Goal: Transaction & Acquisition: Download file/media

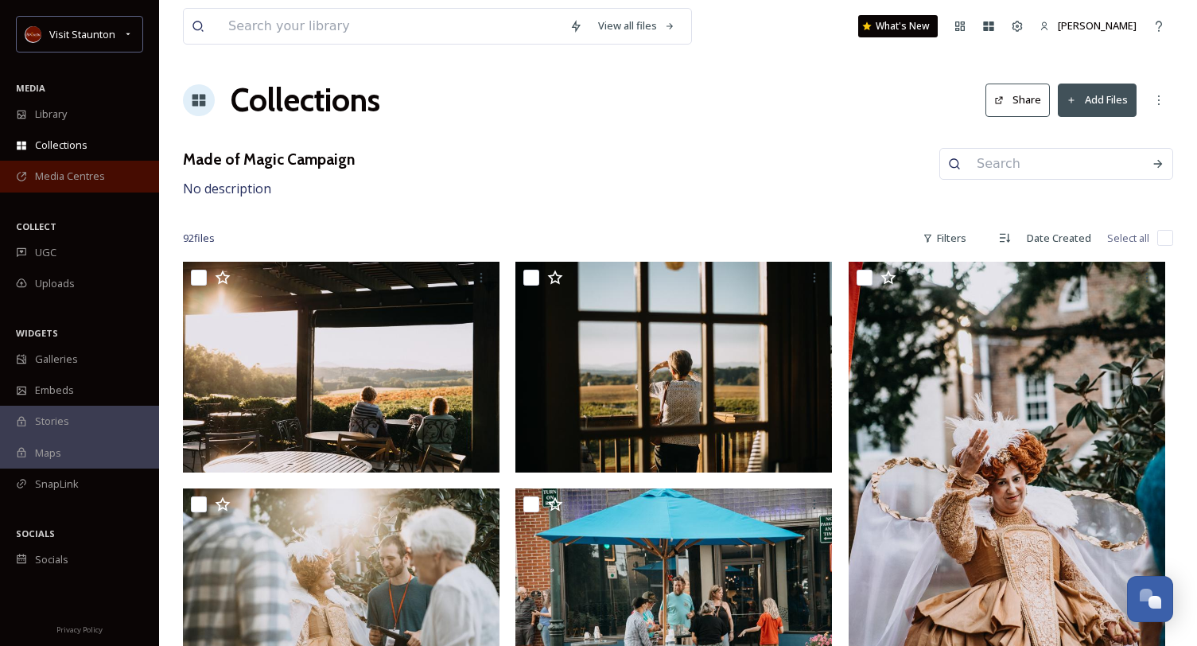
click at [90, 161] on div "Media Centres" at bounding box center [79, 176] width 159 height 31
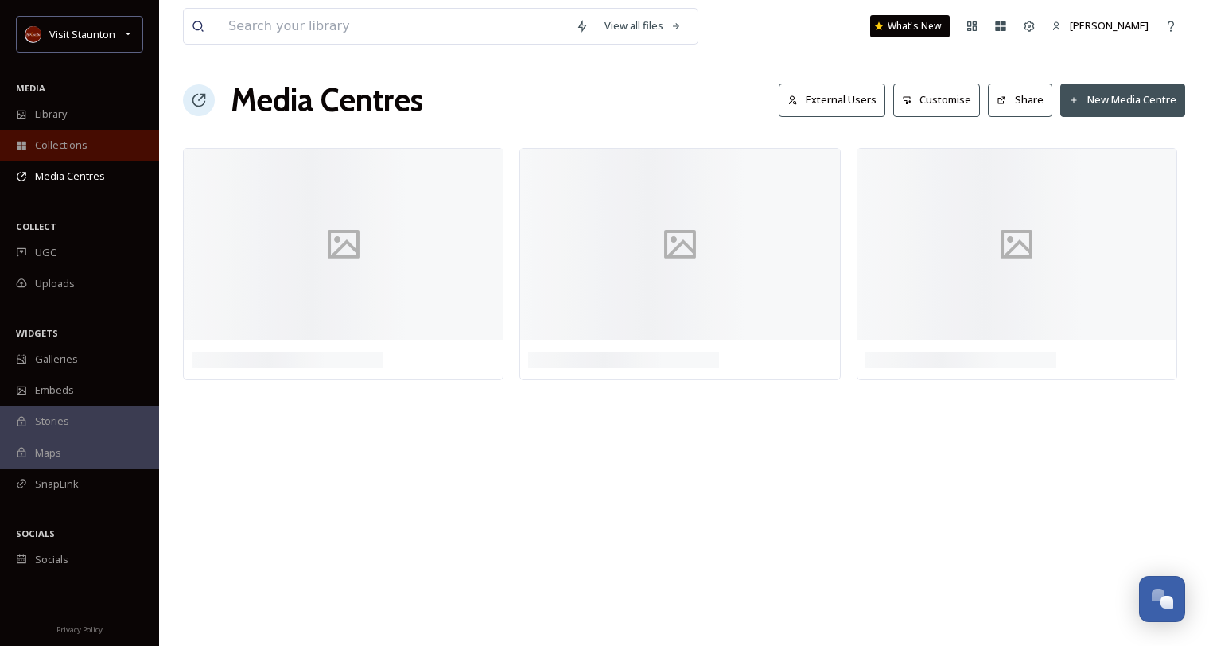
click at [90, 152] on div "Collections" at bounding box center [79, 145] width 159 height 31
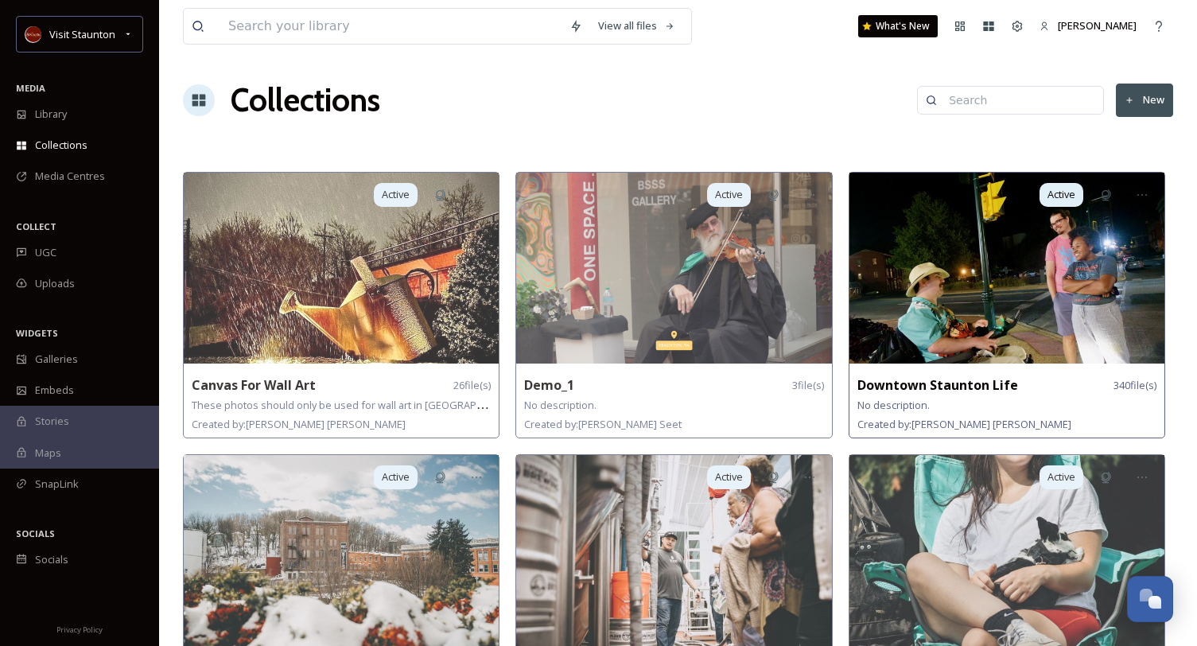
click at [945, 238] on img at bounding box center [1006, 268] width 315 height 191
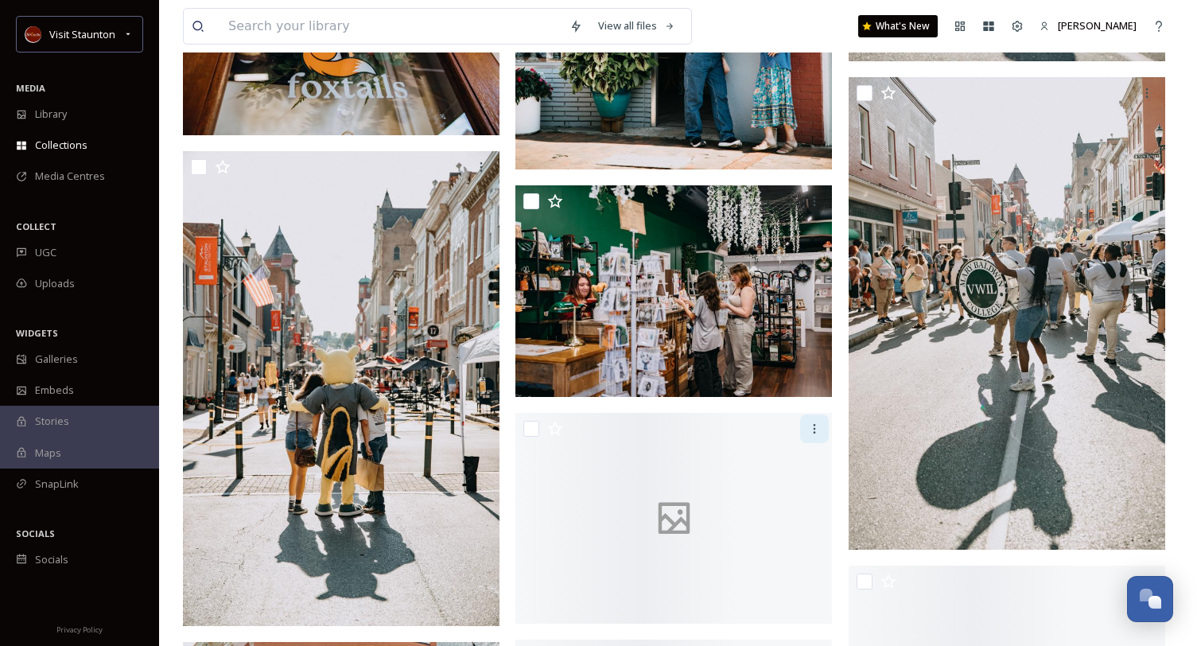
scroll to position [11370, 0]
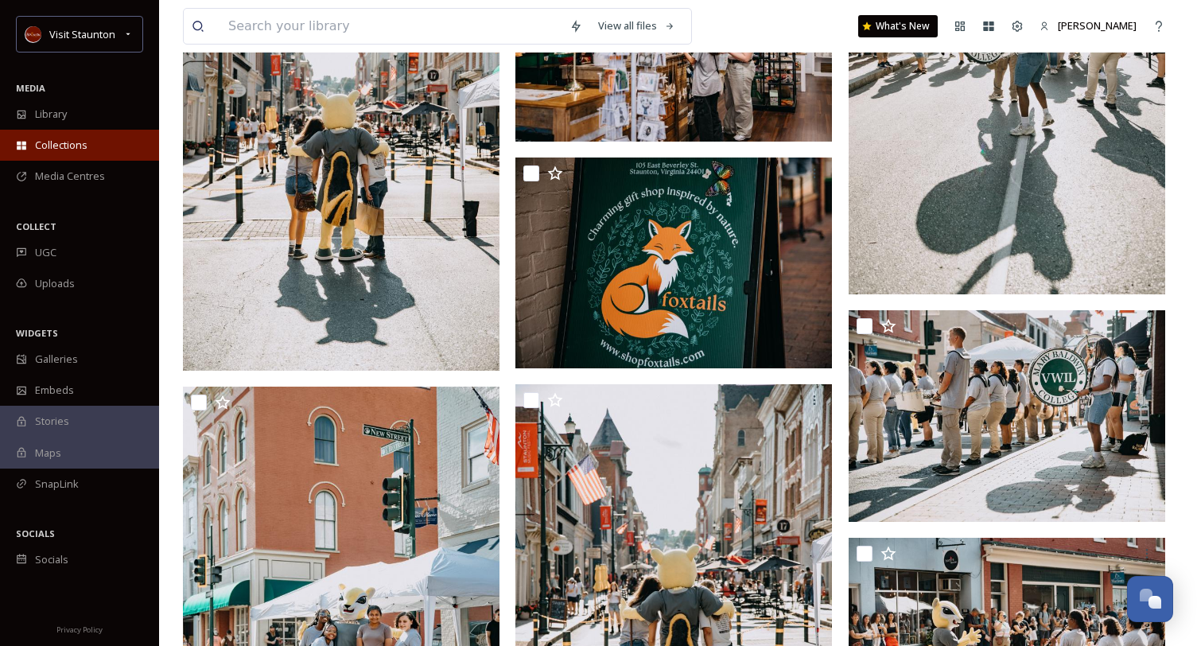
click at [95, 134] on div "Collections" at bounding box center [79, 145] width 159 height 31
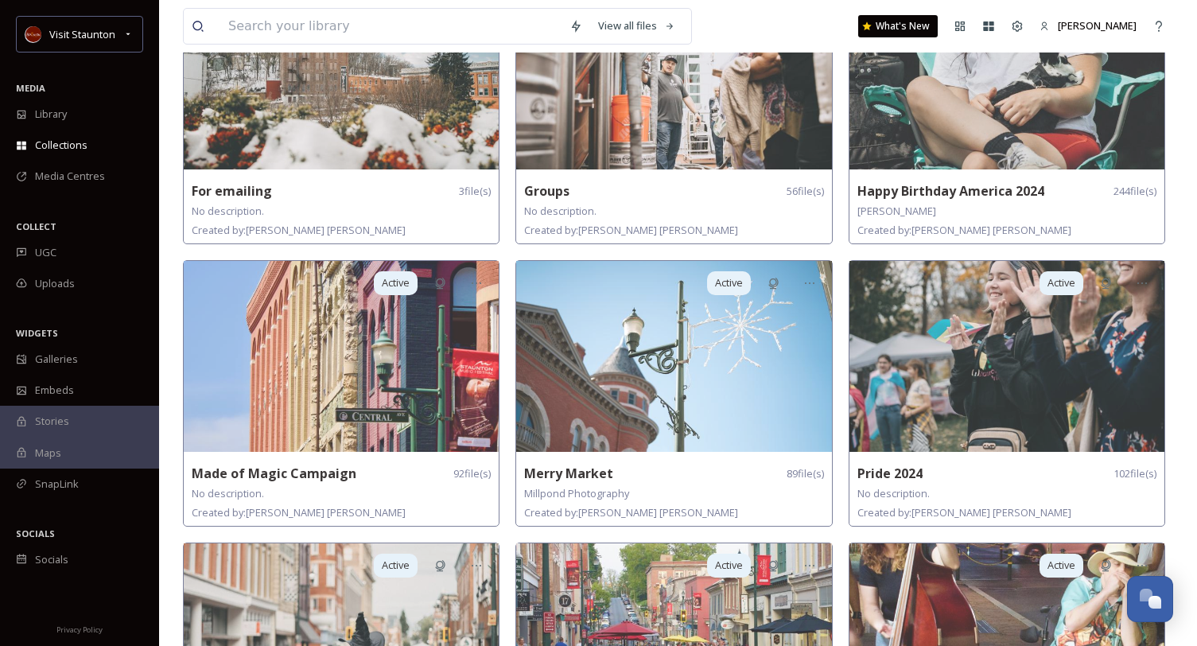
scroll to position [477, 0]
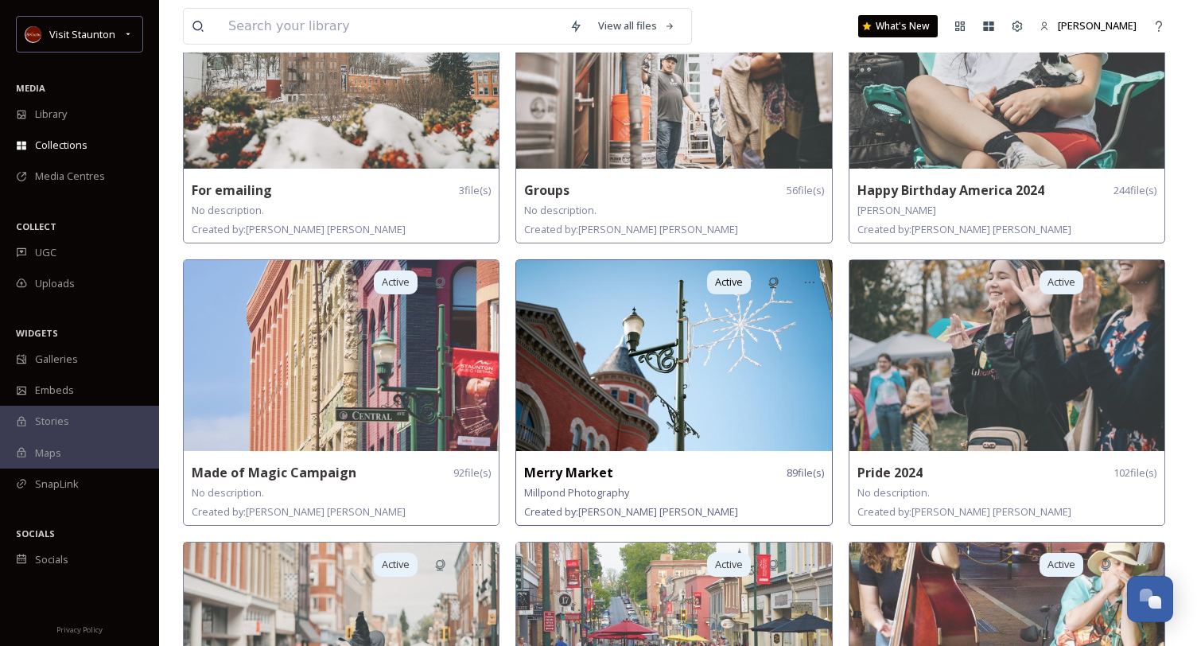
click at [623, 436] on img at bounding box center [673, 355] width 315 height 191
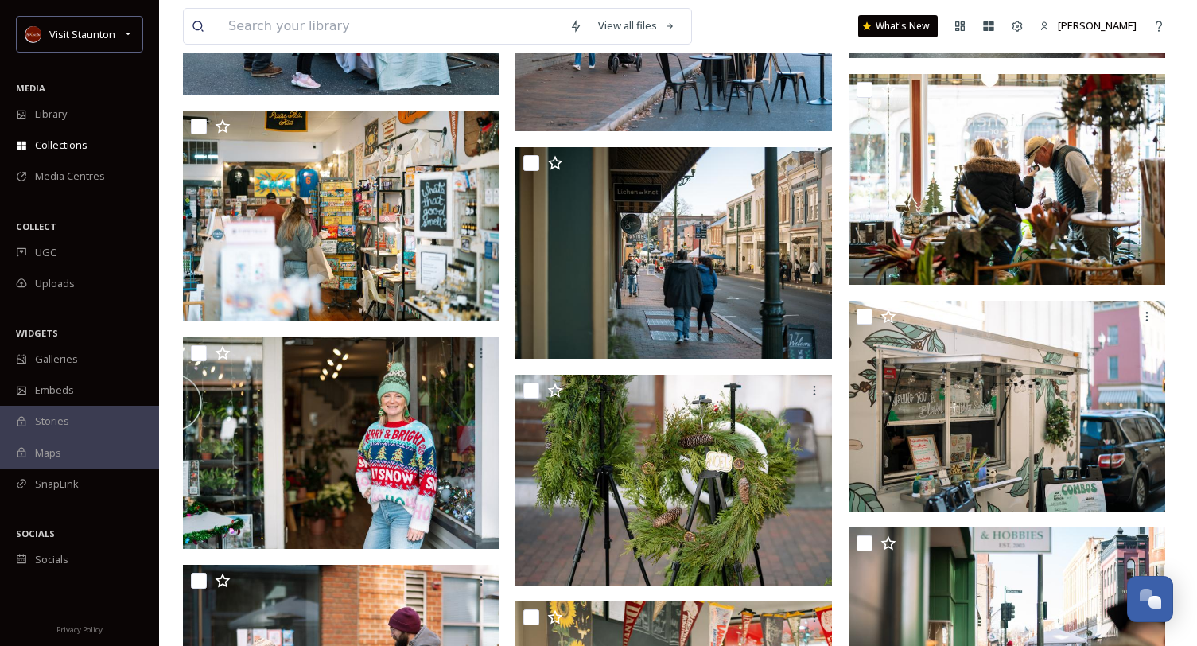
scroll to position [2465, 0]
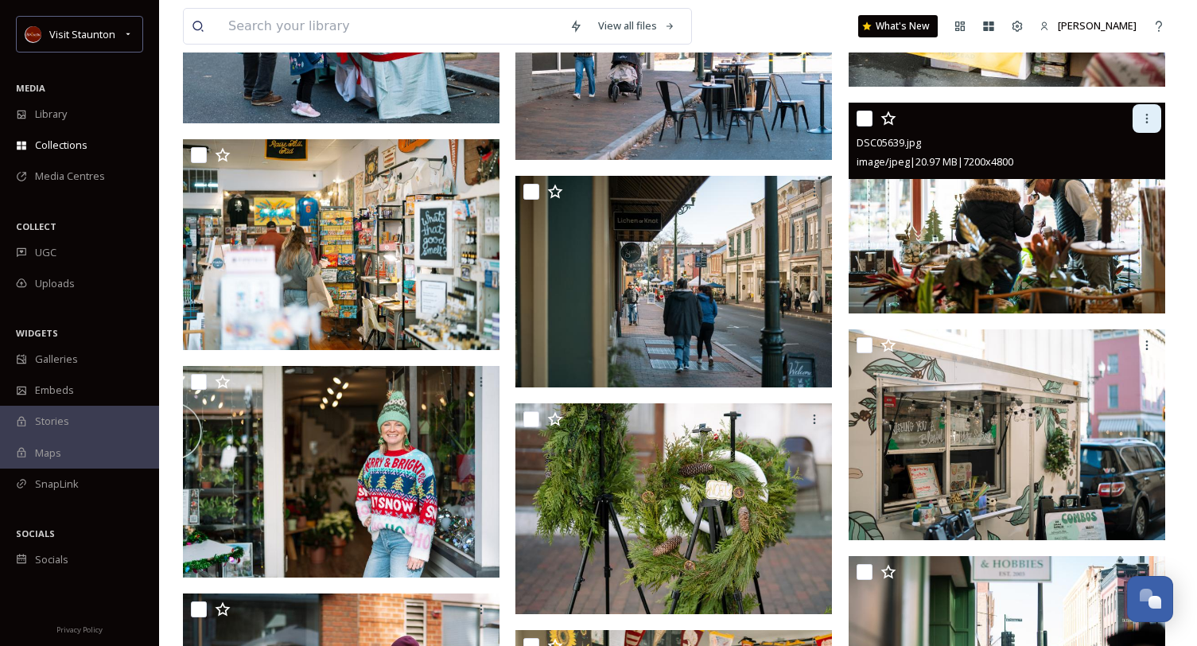
click at [1148, 120] on icon at bounding box center [1146, 118] width 13 height 13
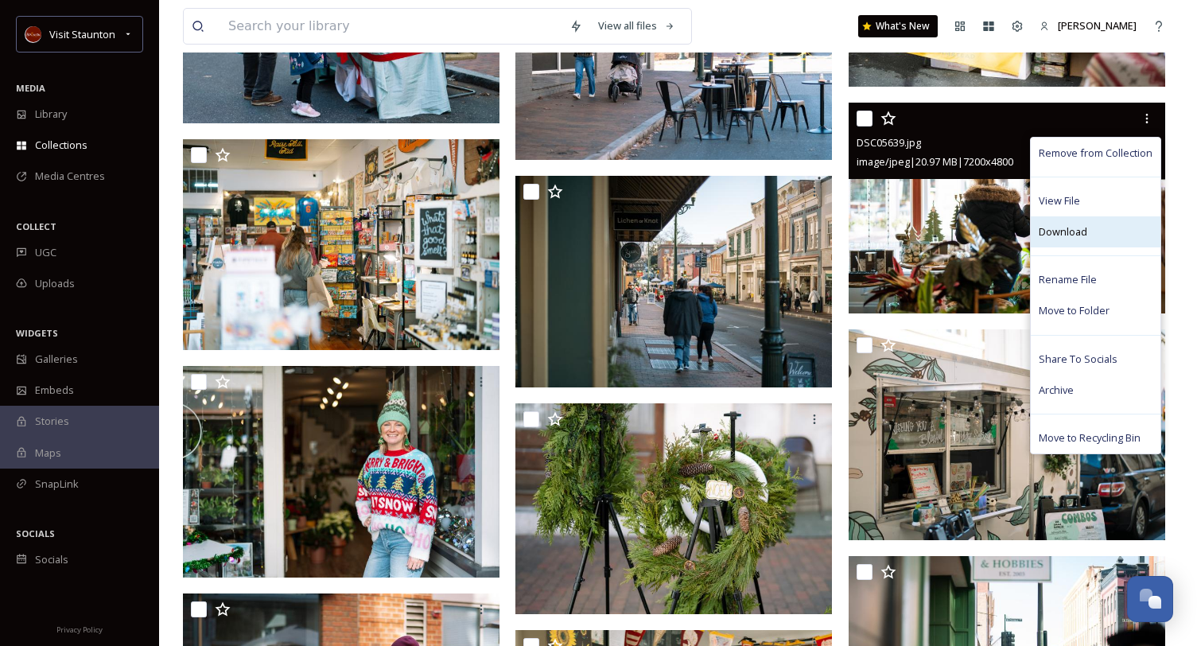
click at [1117, 239] on div "Download" at bounding box center [1095, 231] width 130 height 31
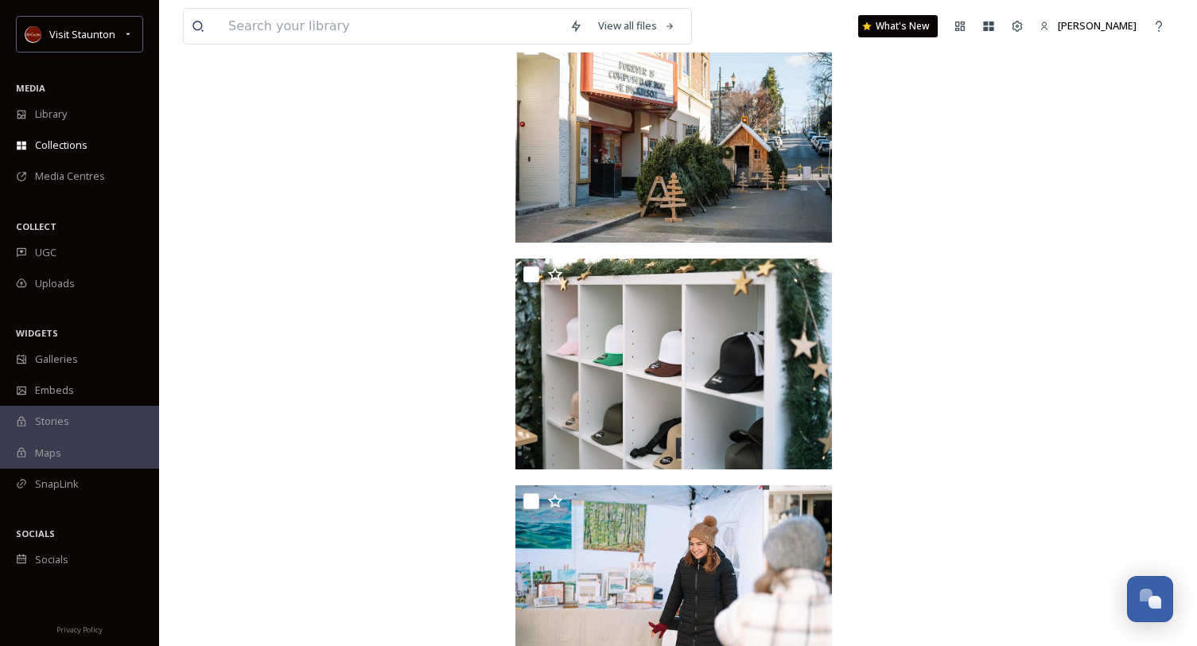
scroll to position [8522, 0]
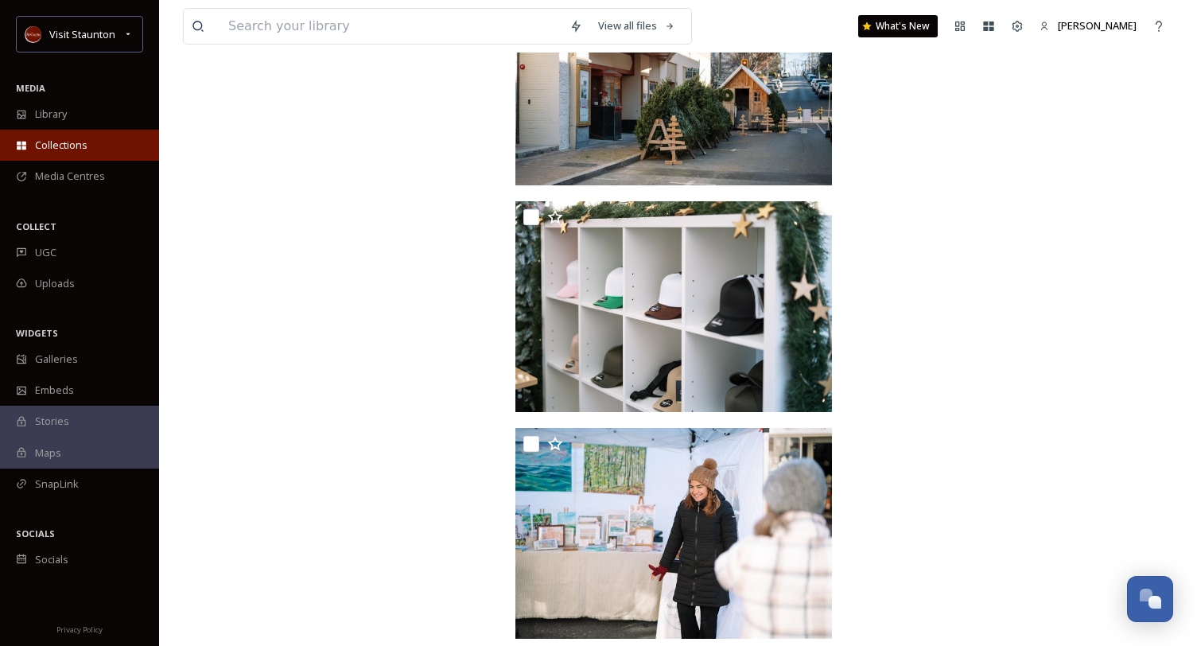
click at [93, 142] on div "Collections" at bounding box center [79, 145] width 159 height 31
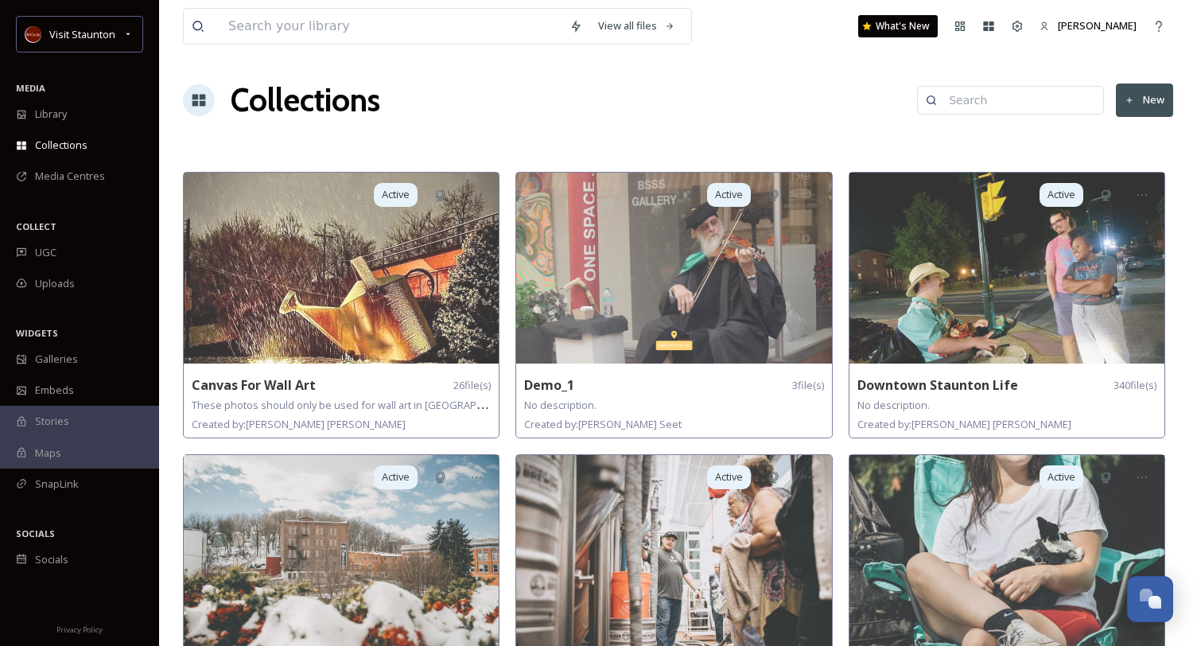
scroll to position [80, 0]
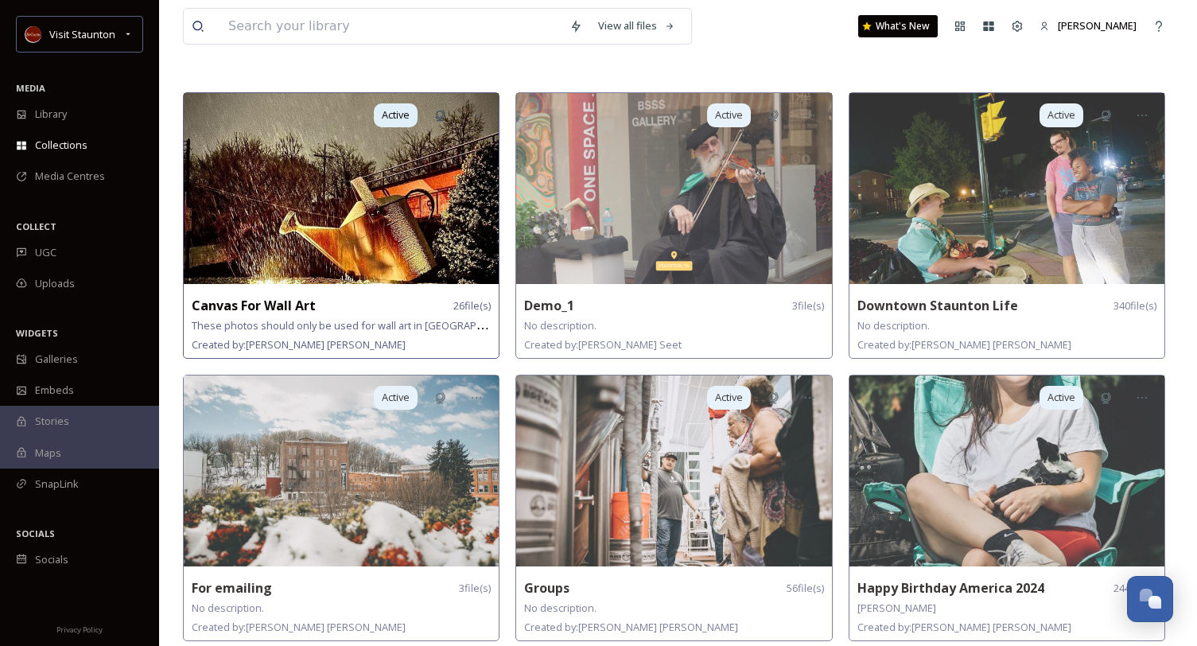
click at [392, 252] on img at bounding box center [341, 188] width 315 height 191
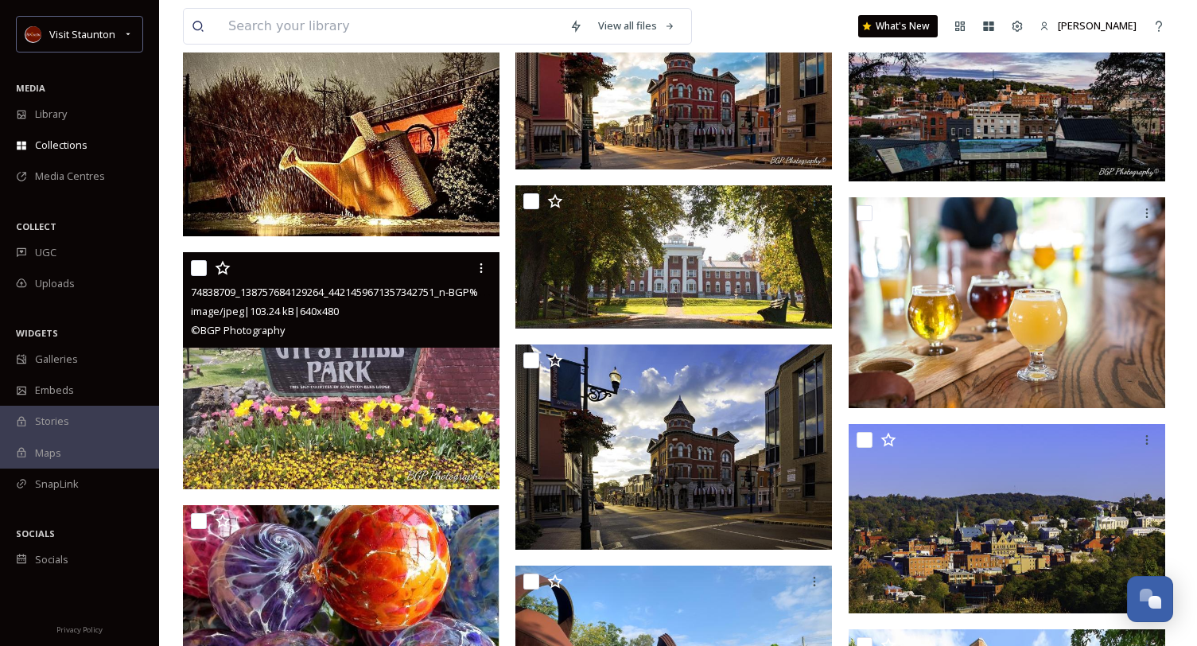
scroll to position [228, 0]
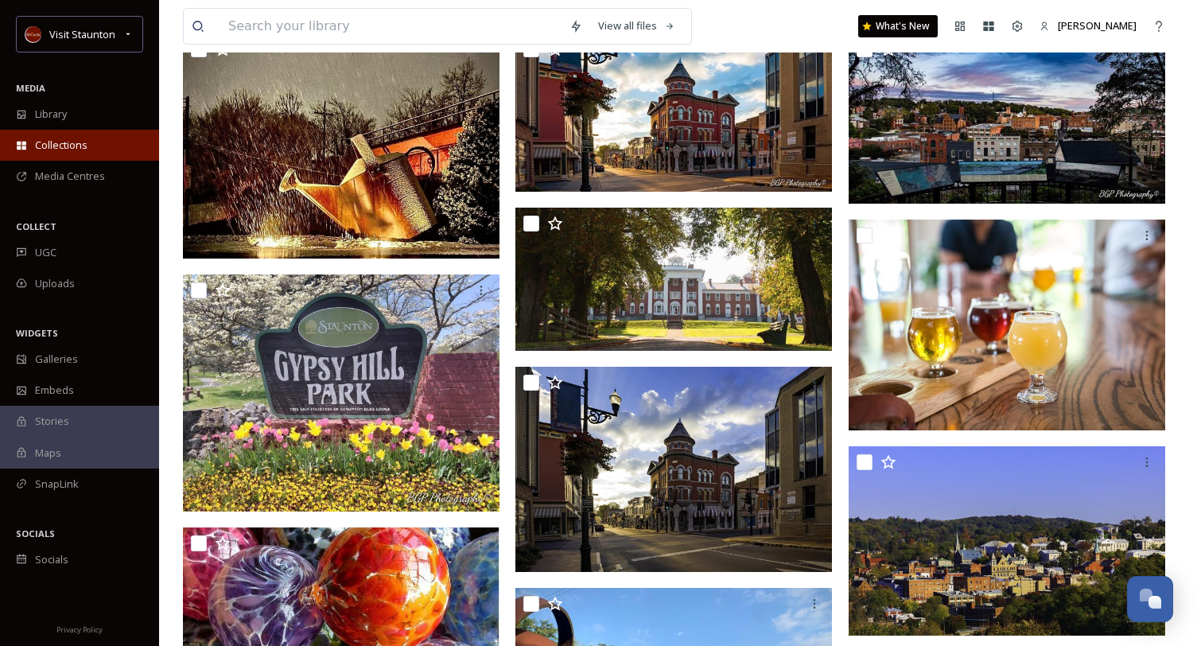
click at [113, 153] on div "Collections" at bounding box center [79, 145] width 159 height 31
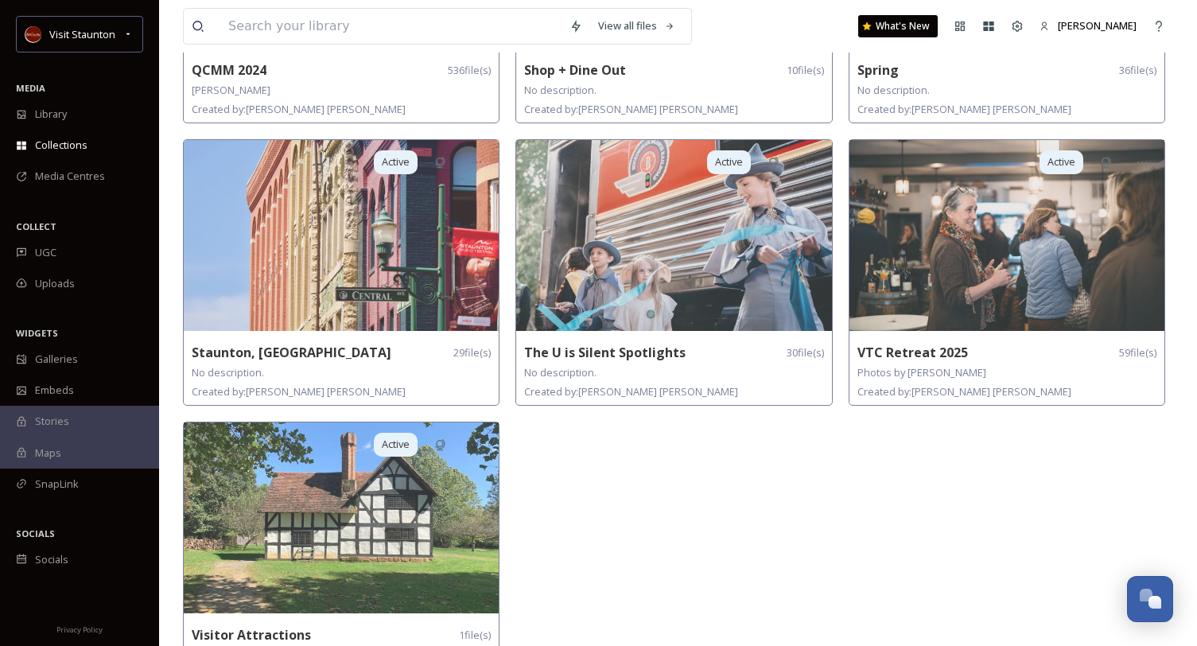
scroll to position [1188, 0]
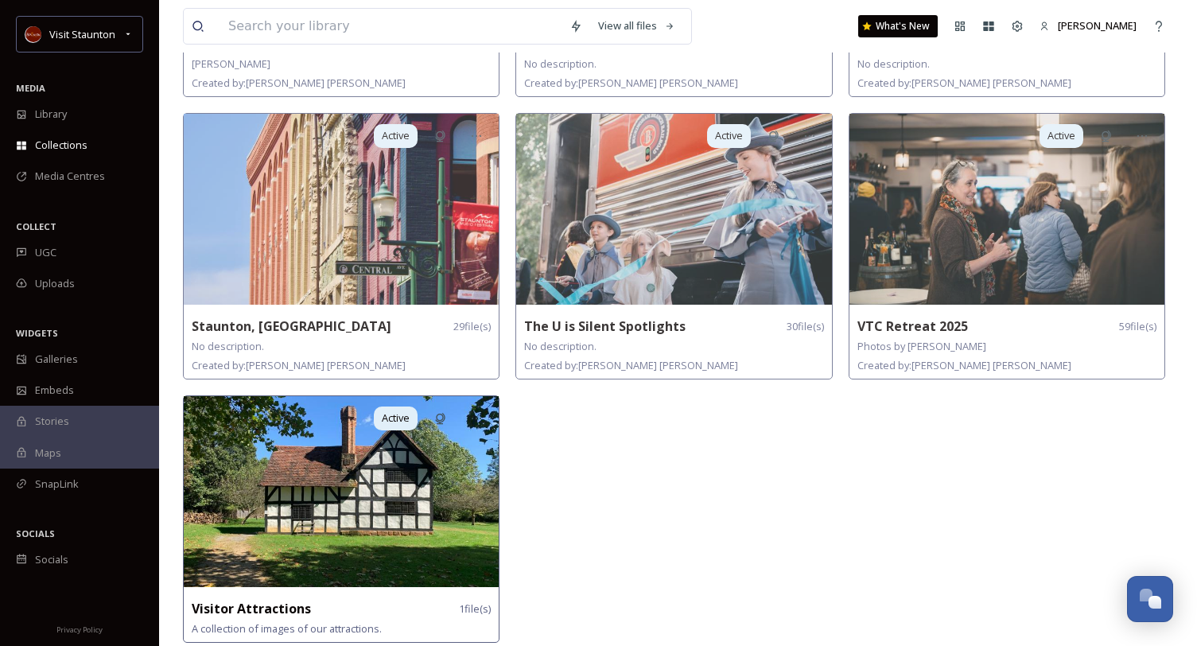
click at [326, 483] on img at bounding box center [341, 491] width 315 height 191
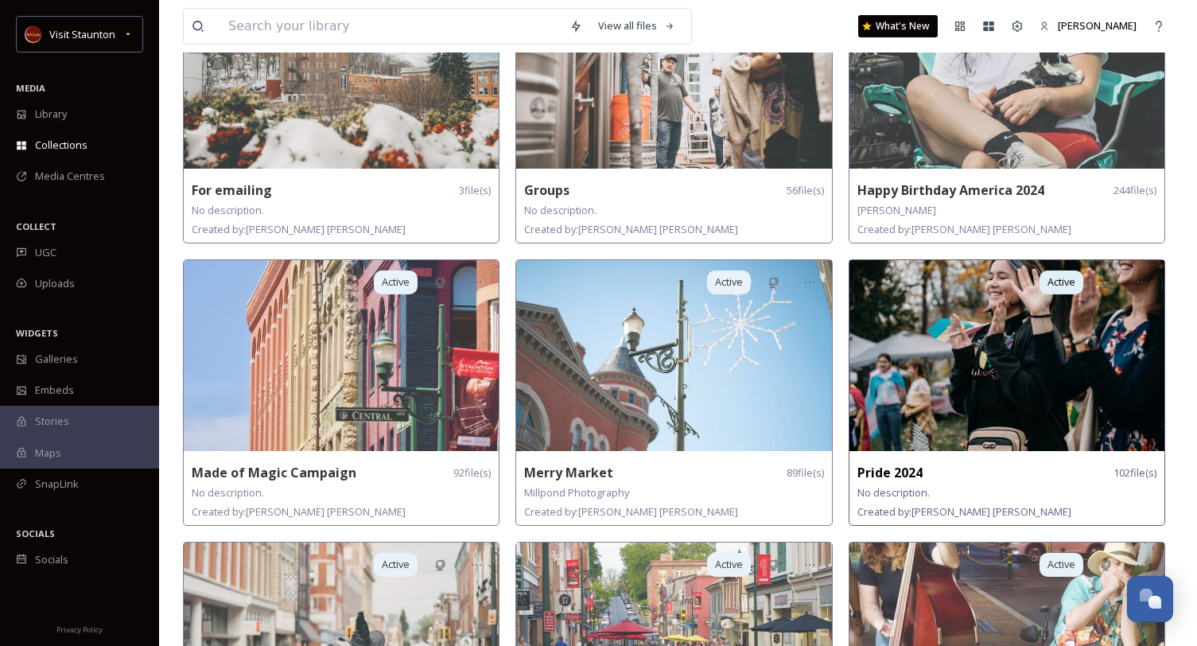
scroll to position [954, 0]
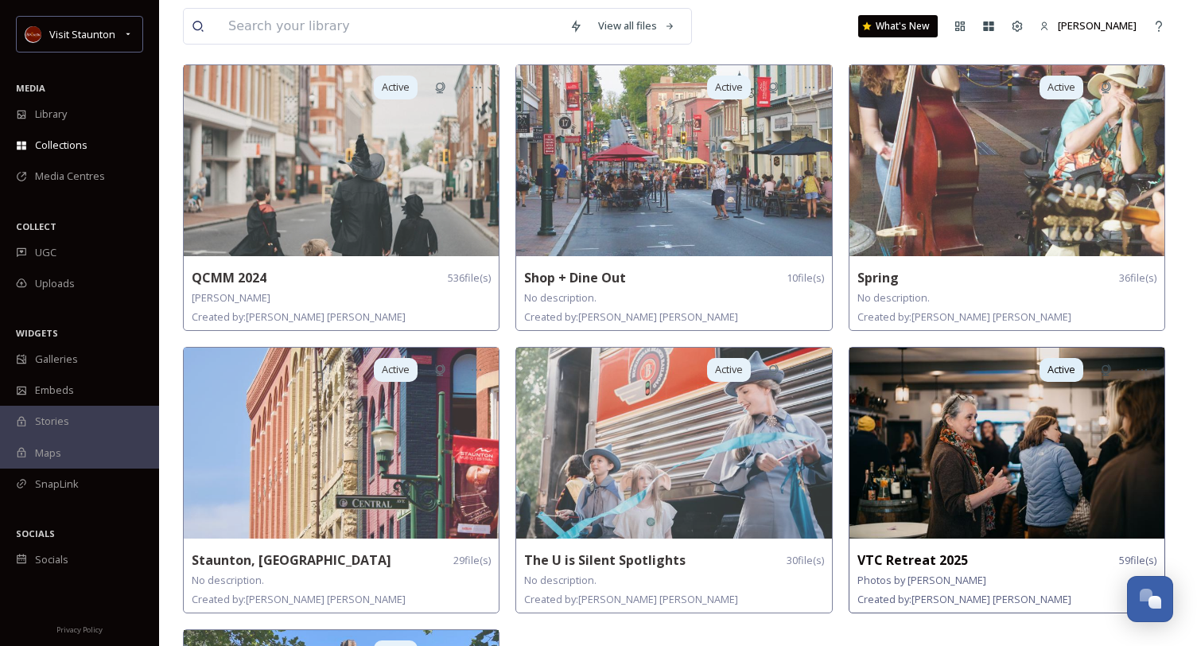
click at [960, 425] on img at bounding box center [1006, 442] width 315 height 191
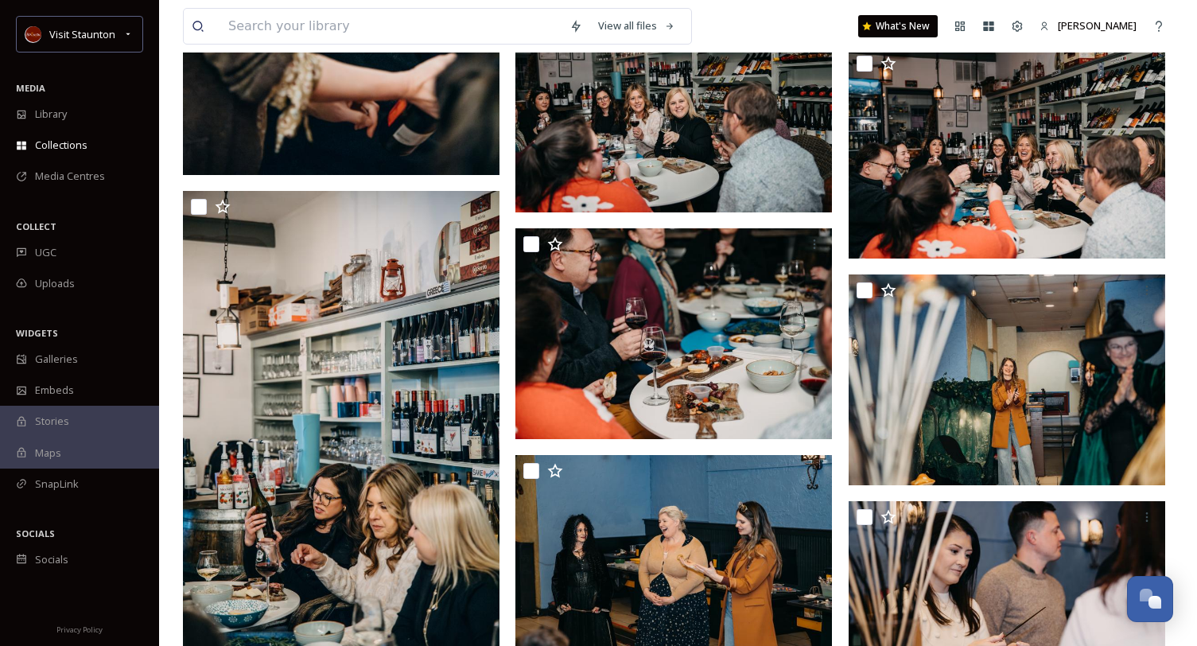
scroll to position [2942, 0]
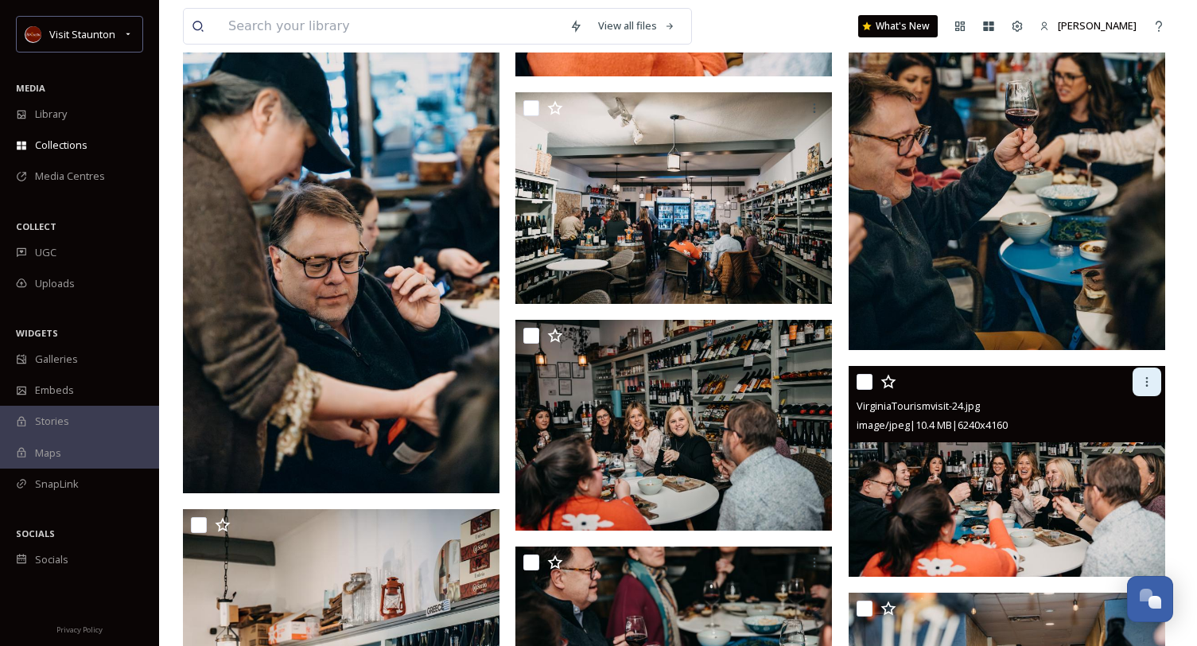
click at [1141, 387] on div at bounding box center [1146, 381] width 29 height 29
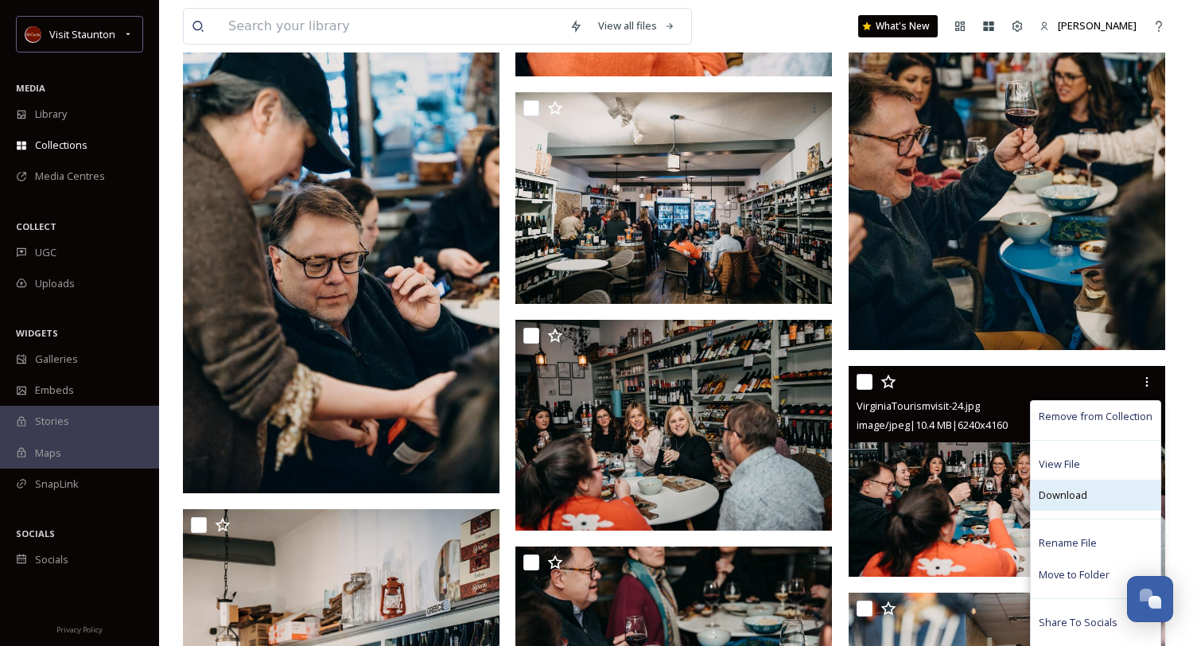
click at [1073, 496] on span "Download" at bounding box center [1062, 494] width 48 height 15
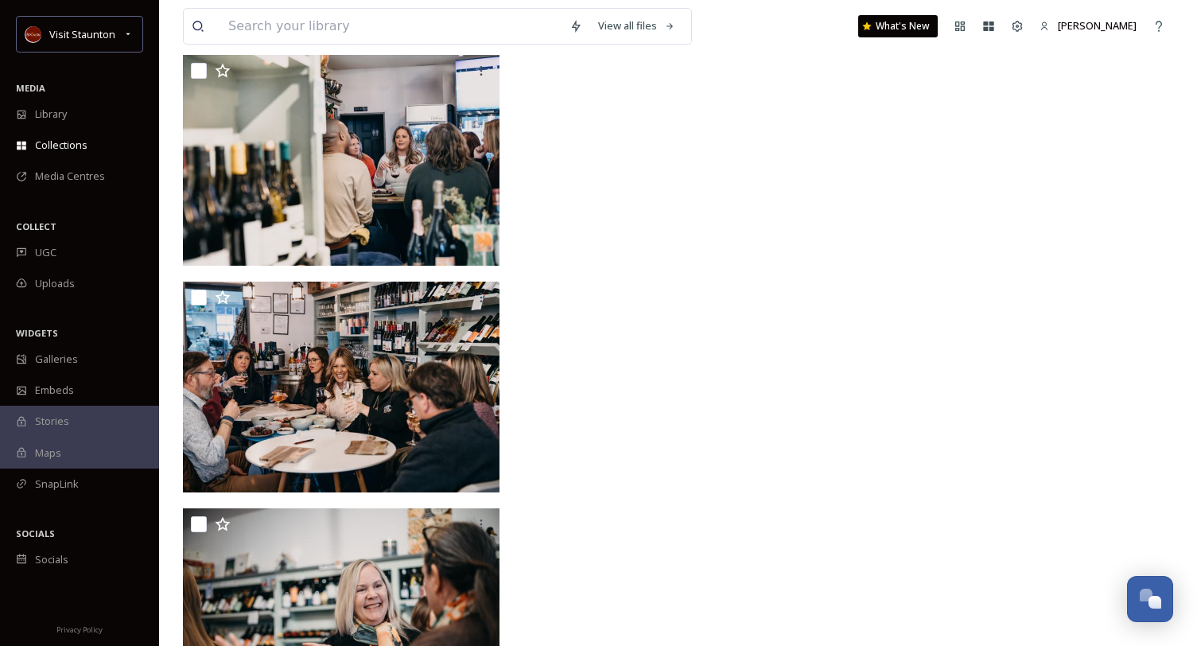
scroll to position [5303, 0]
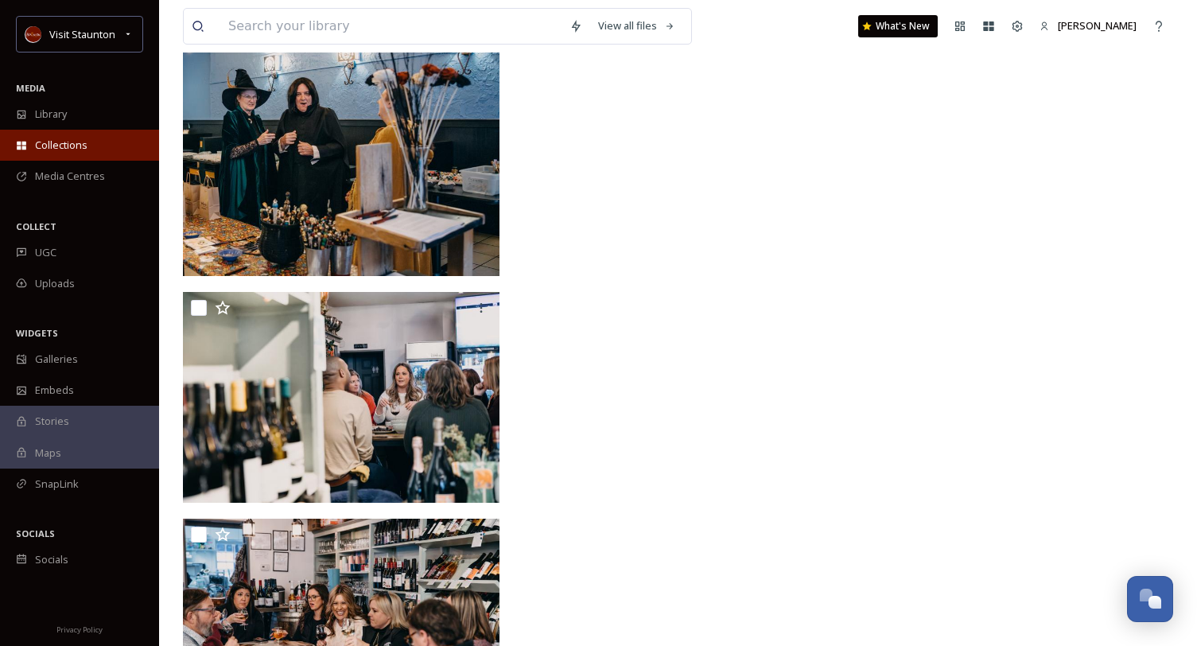
click at [122, 149] on div "Collections" at bounding box center [79, 145] width 159 height 31
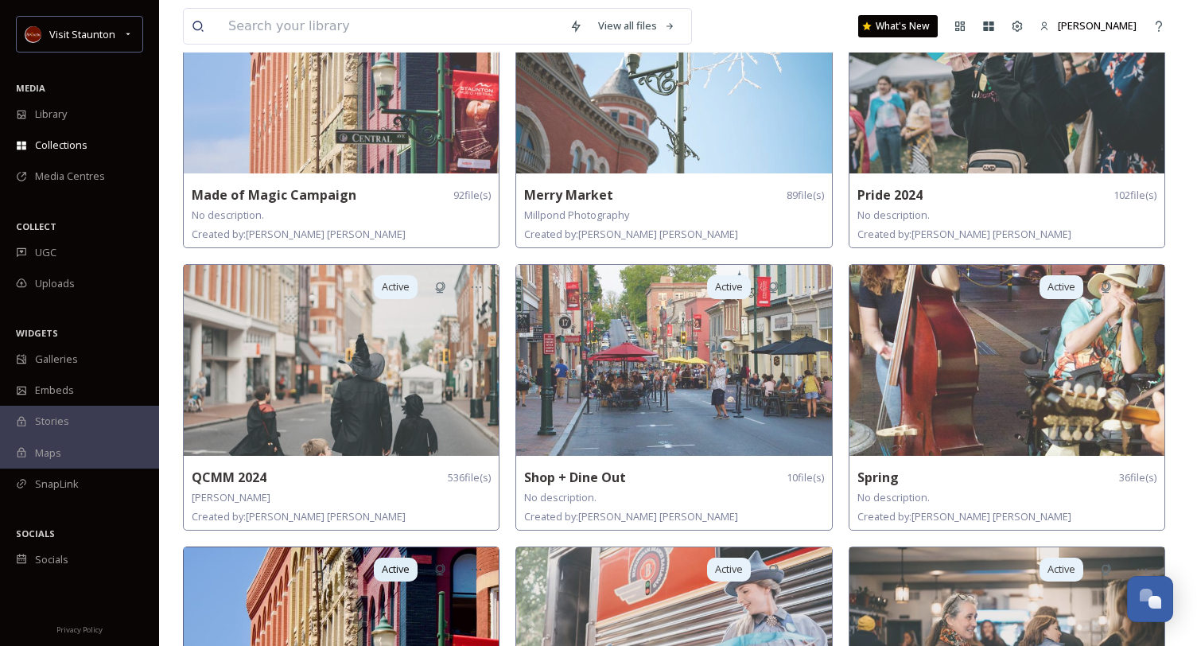
scroll to position [1034, 0]
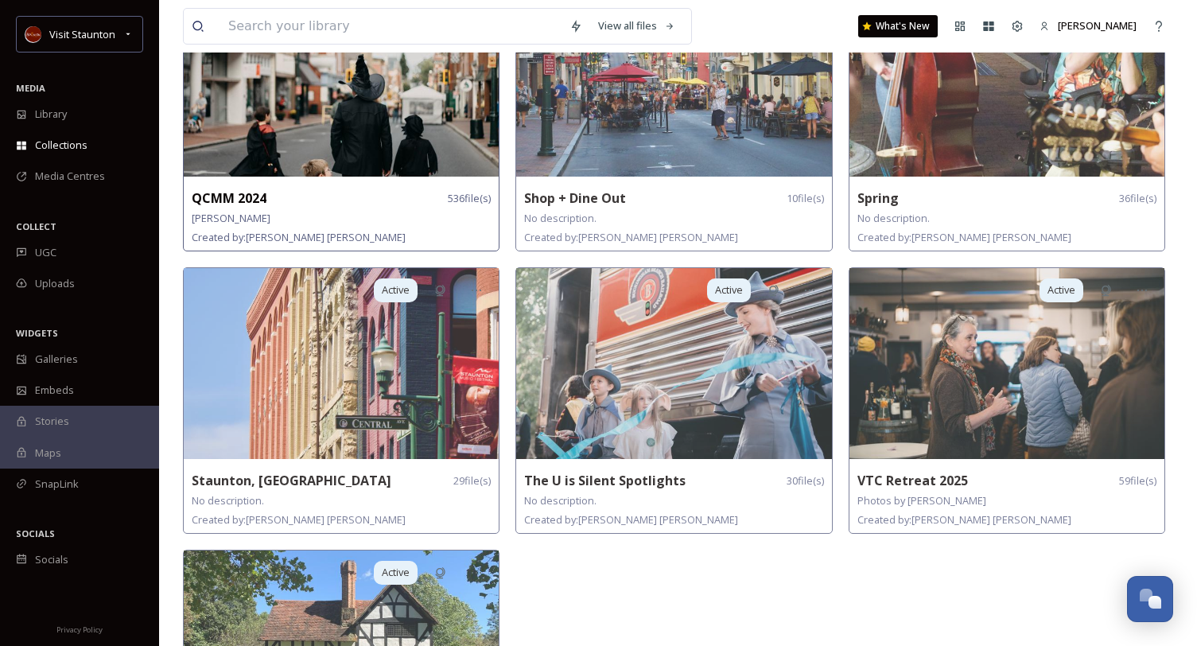
click at [361, 129] on img at bounding box center [341, 81] width 315 height 191
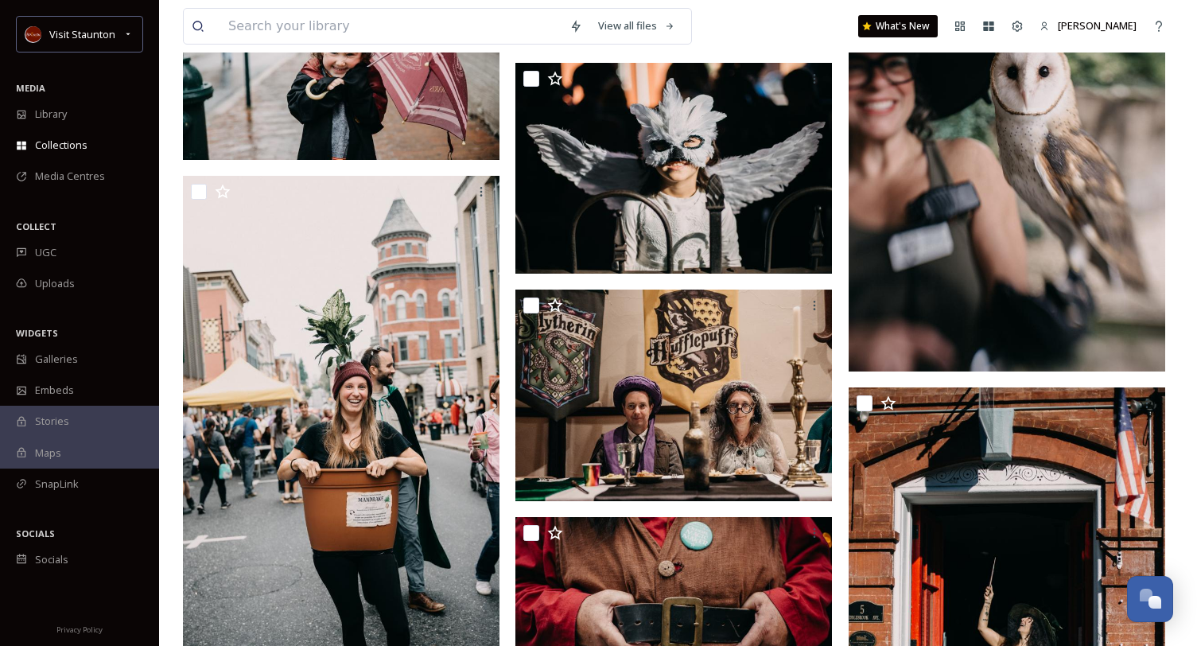
scroll to position [10097, 0]
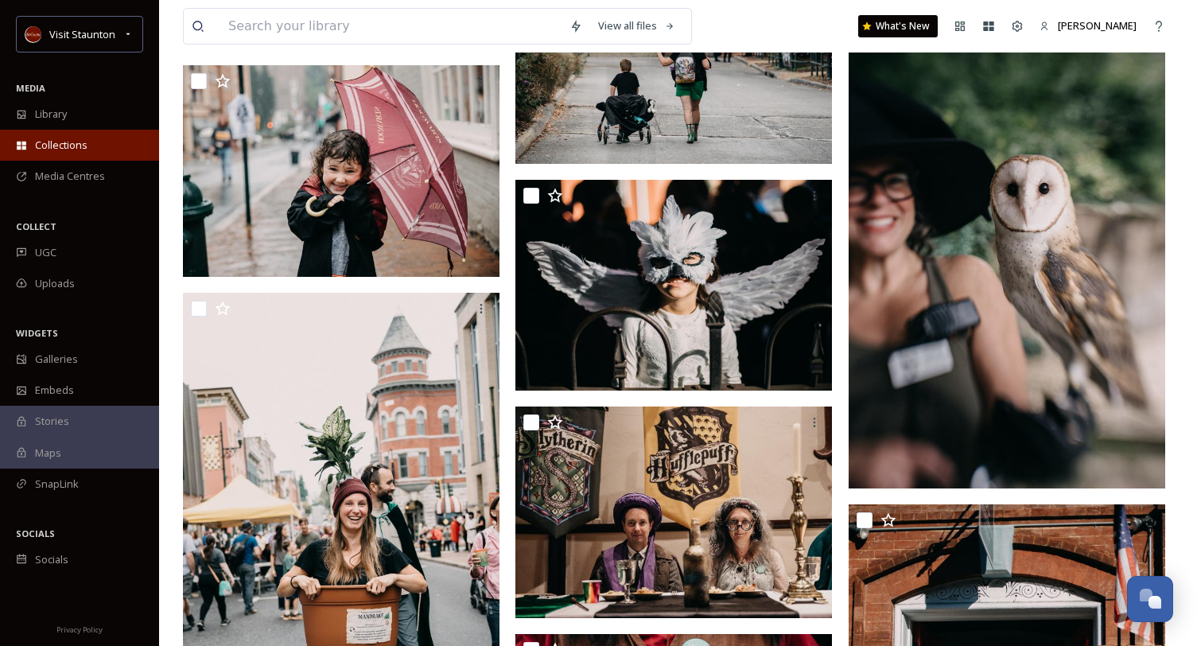
click at [33, 146] on div "Collections" at bounding box center [79, 145] width 159 height 31
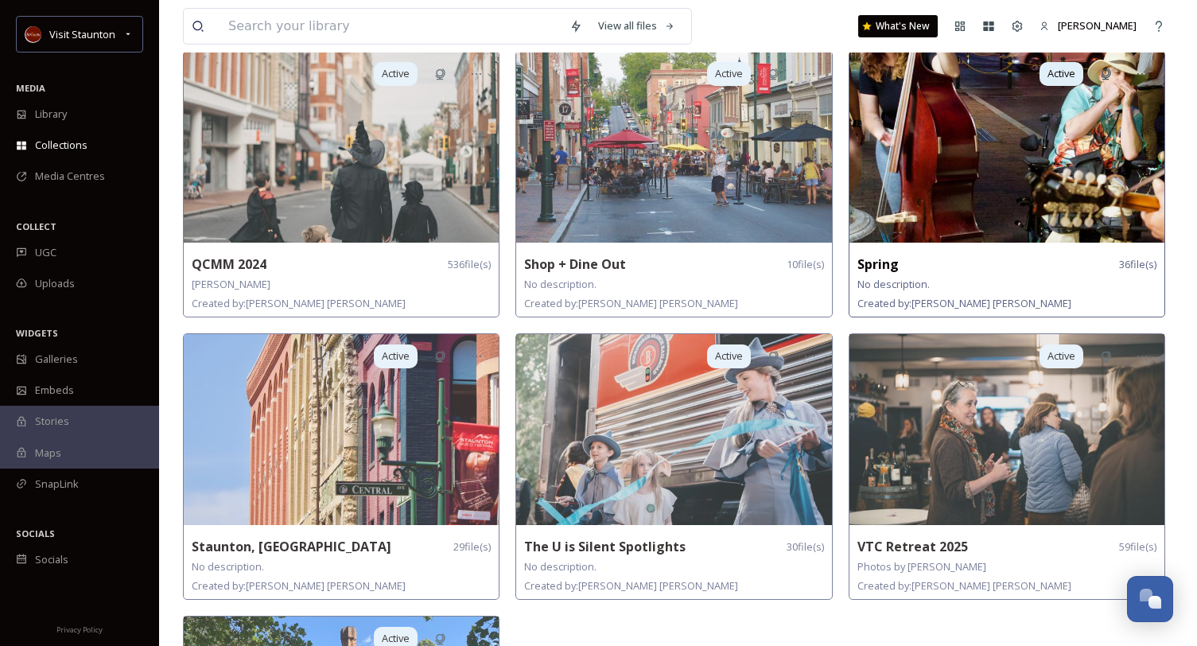
scroll to position [1113, 0]
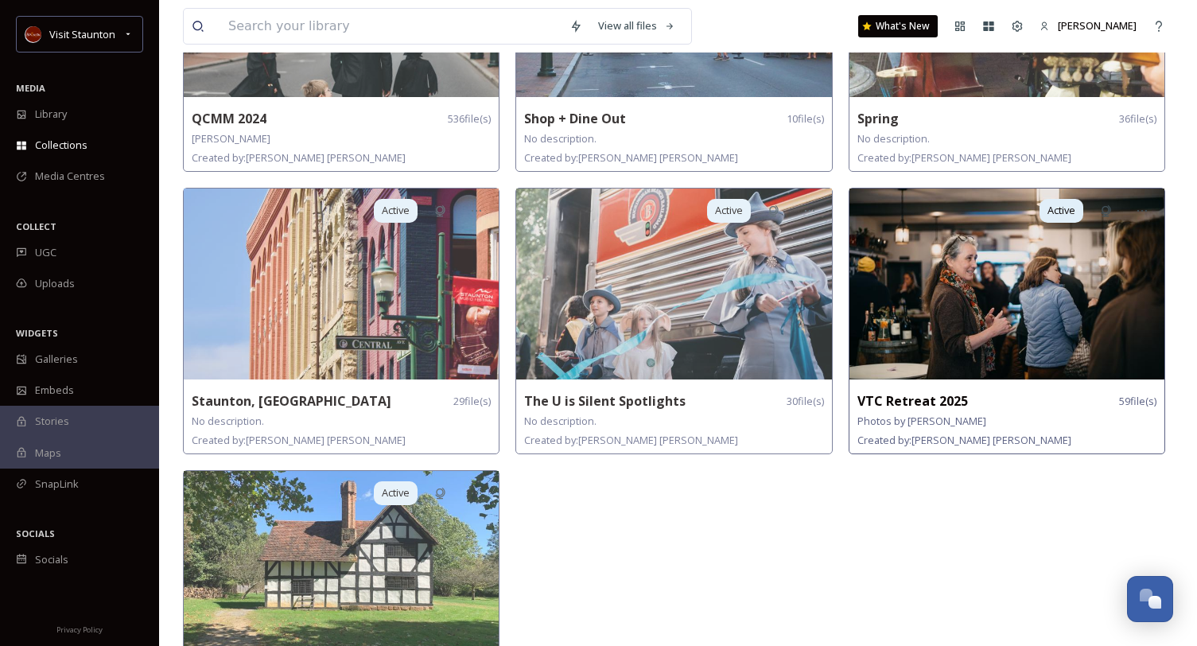
click at [912, 394] on strong "VTC Retreat 2025" at bounding box center [912, 400] width 111 height 17
click at [921, 254] on img at bounding box center [1006, 283] width 315 height 191
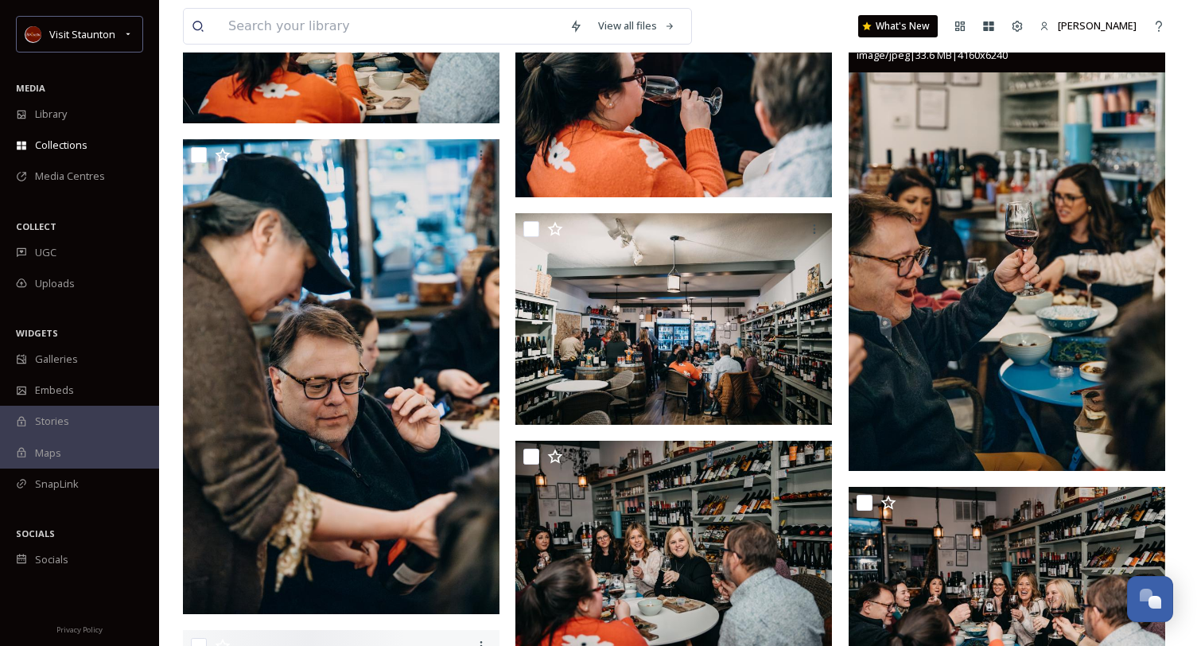
scroll to position [3180, 0]
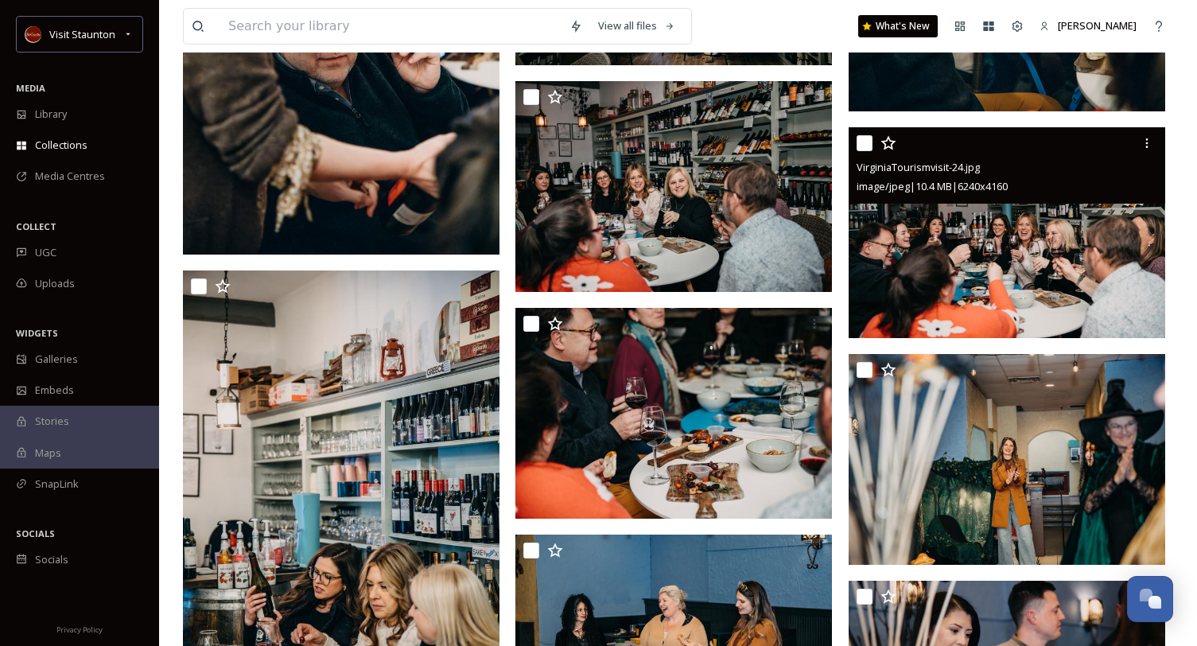
click at [1156, 129] on div at bounding box center [1146, 143] width 29 height 29
click at [1147, 142] on icon at bounding box center [1147, 143] width 2 height 10
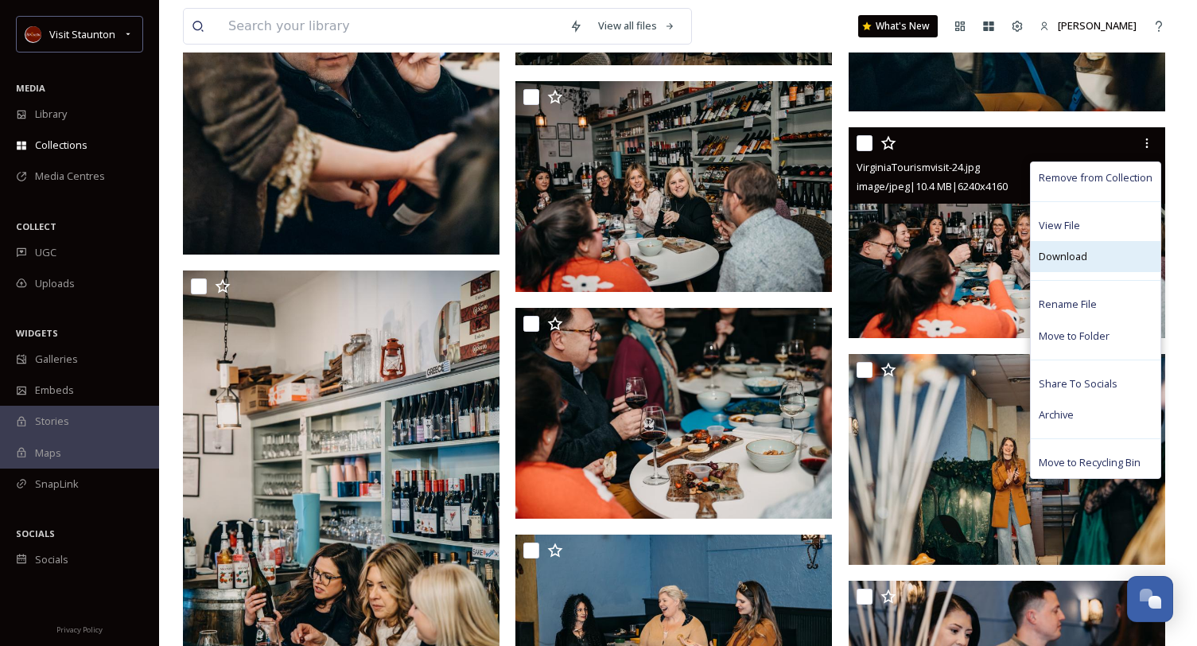
click at [1097, 260] on div "Download" at bounding box center [1095, 256] width 130 height 31
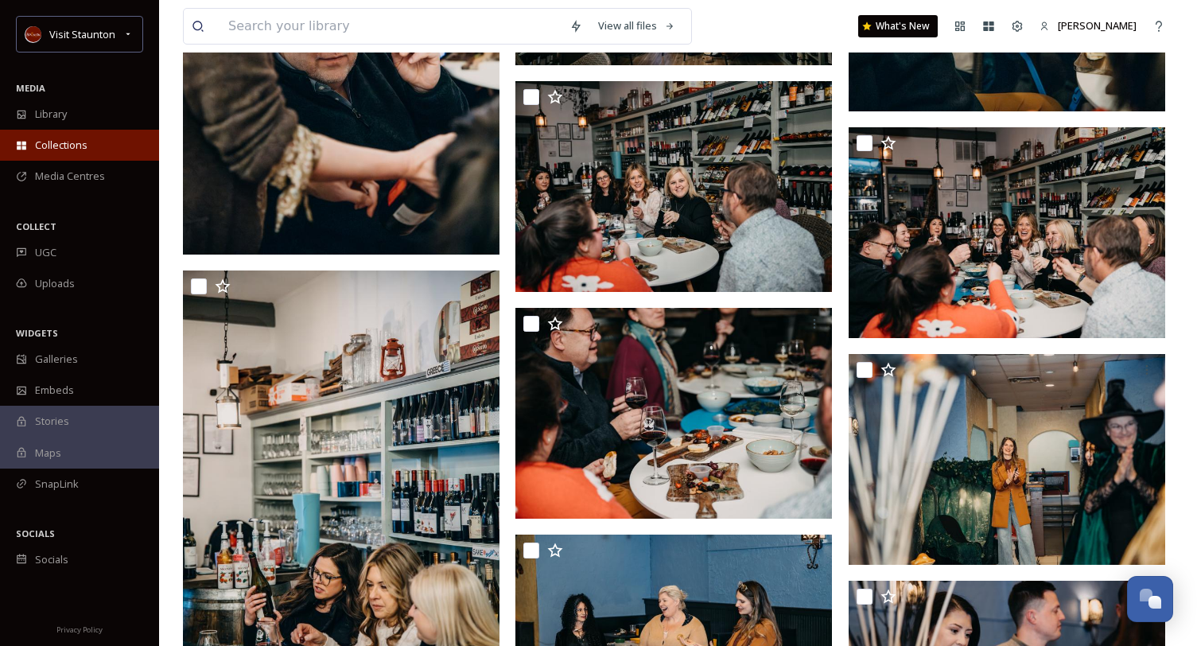
click at [82, 146] on span "Collections" at bounding box center [61, 145] width 52 height 15
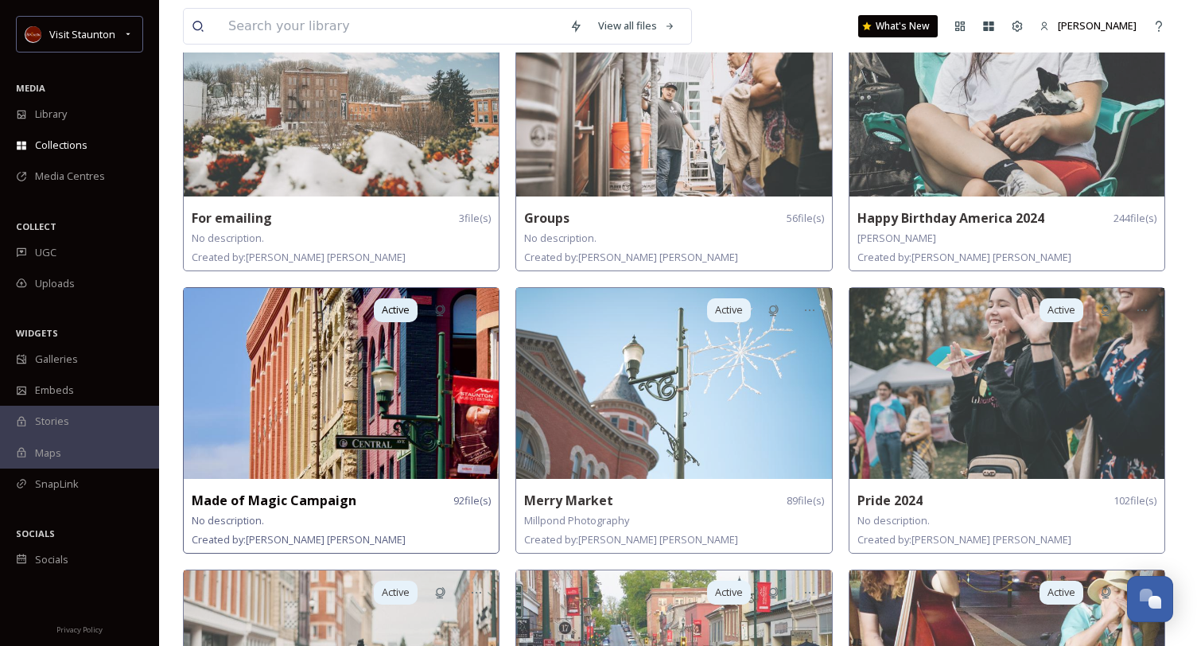
scroll to position [477, 0]
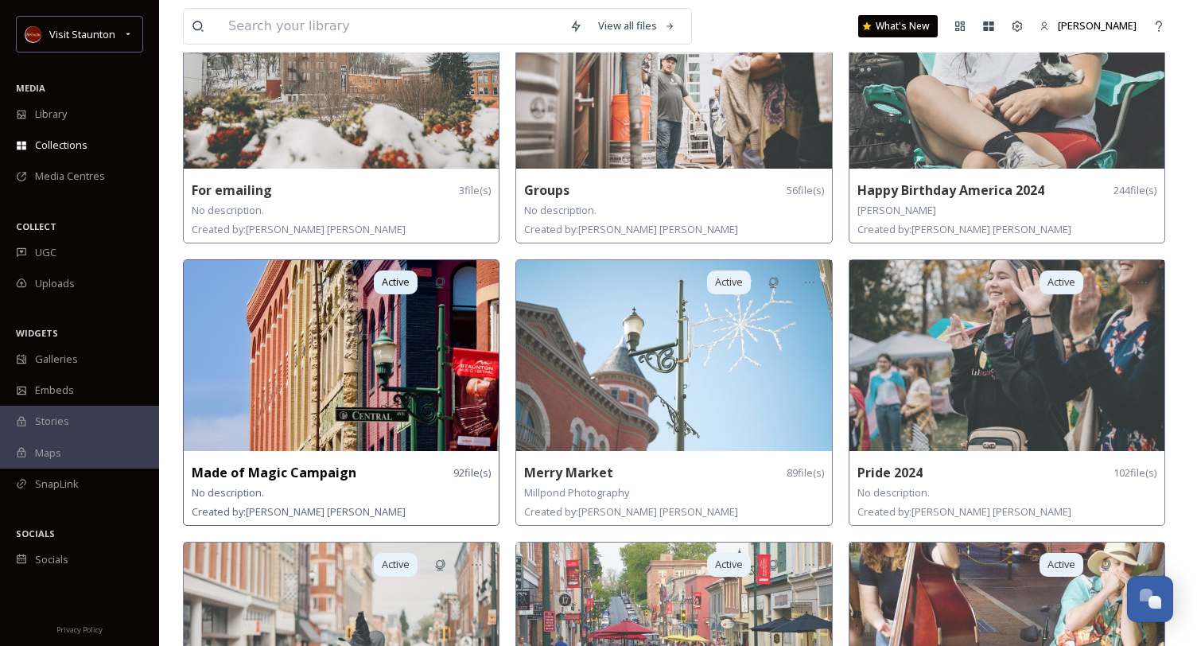
click at [367, 327] on img at bounding box center [341, 355] width 315 height 191
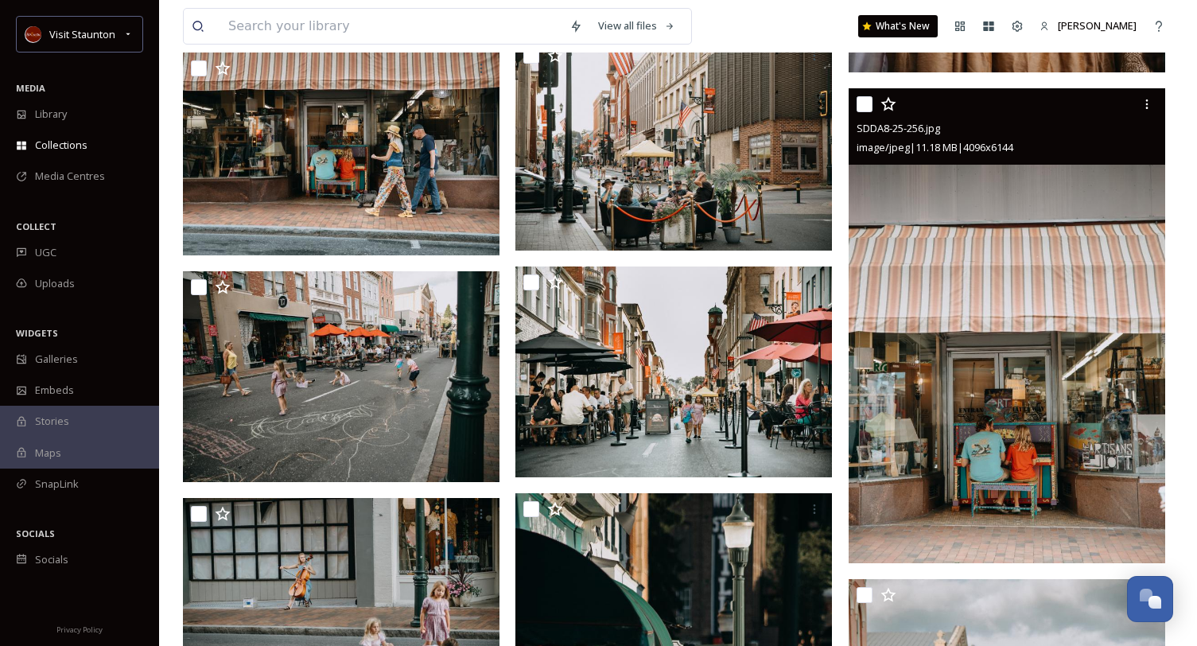
scroll to position [636, 0]
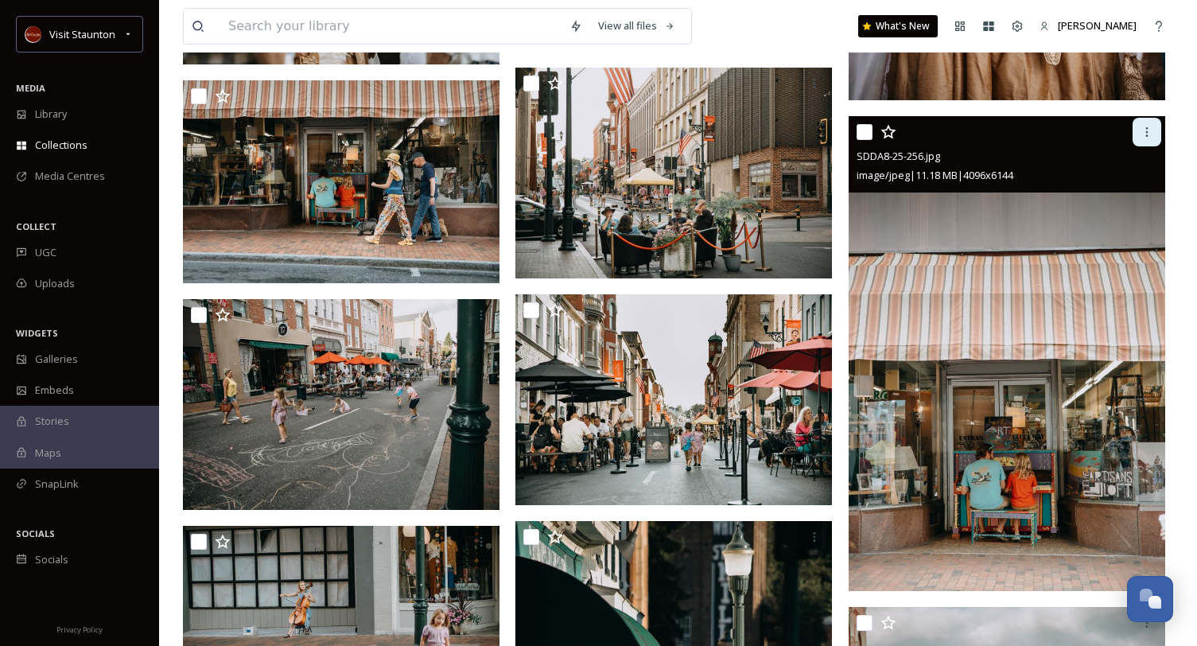
click at [1140, 131] on icon at bounding box center [1146, 132] width 13 height 13
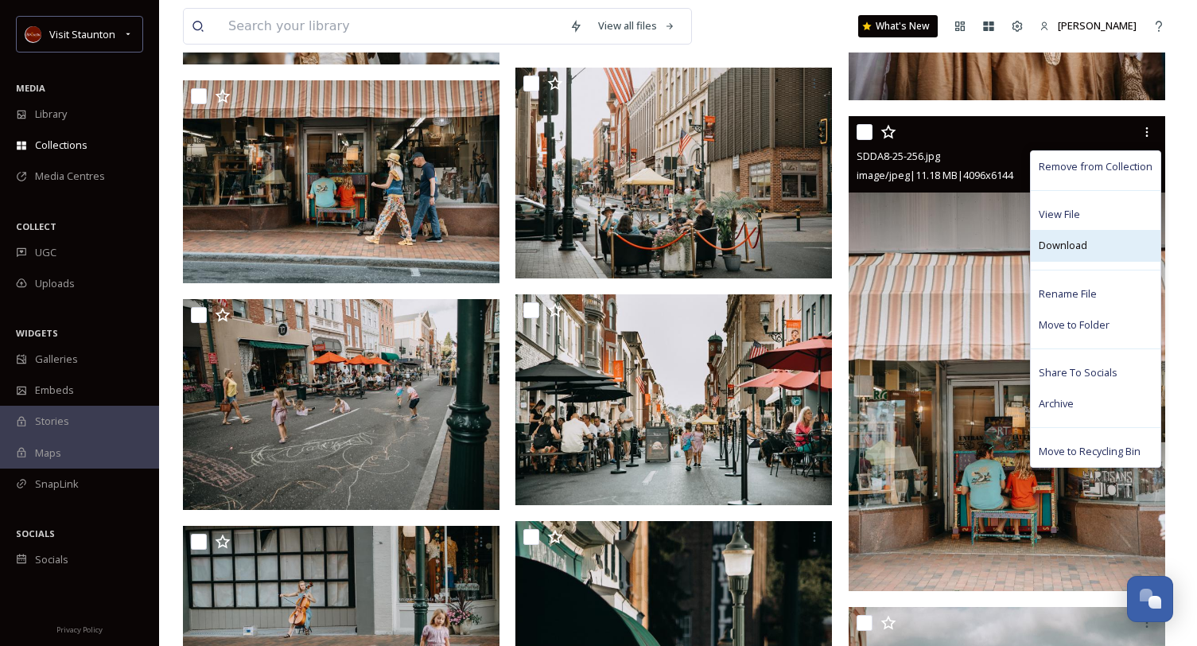
click at [1092, 254] on div "Download" at bounding box center [1095, 245] width 130 height 31
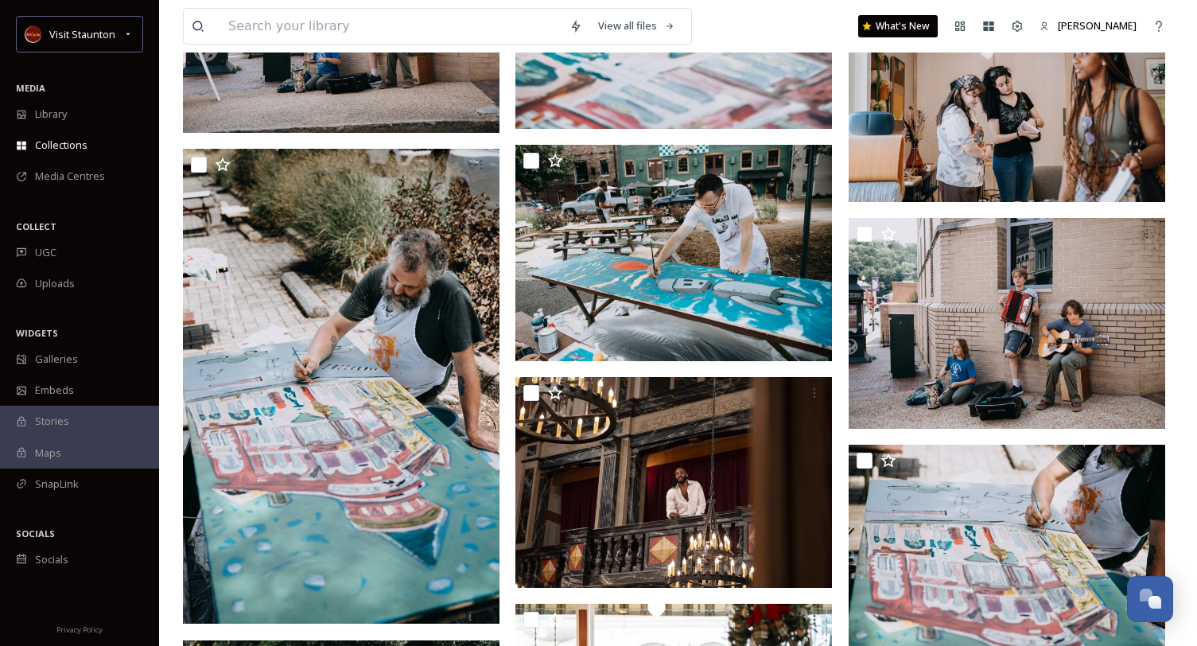
scroll to position [4770, 0]
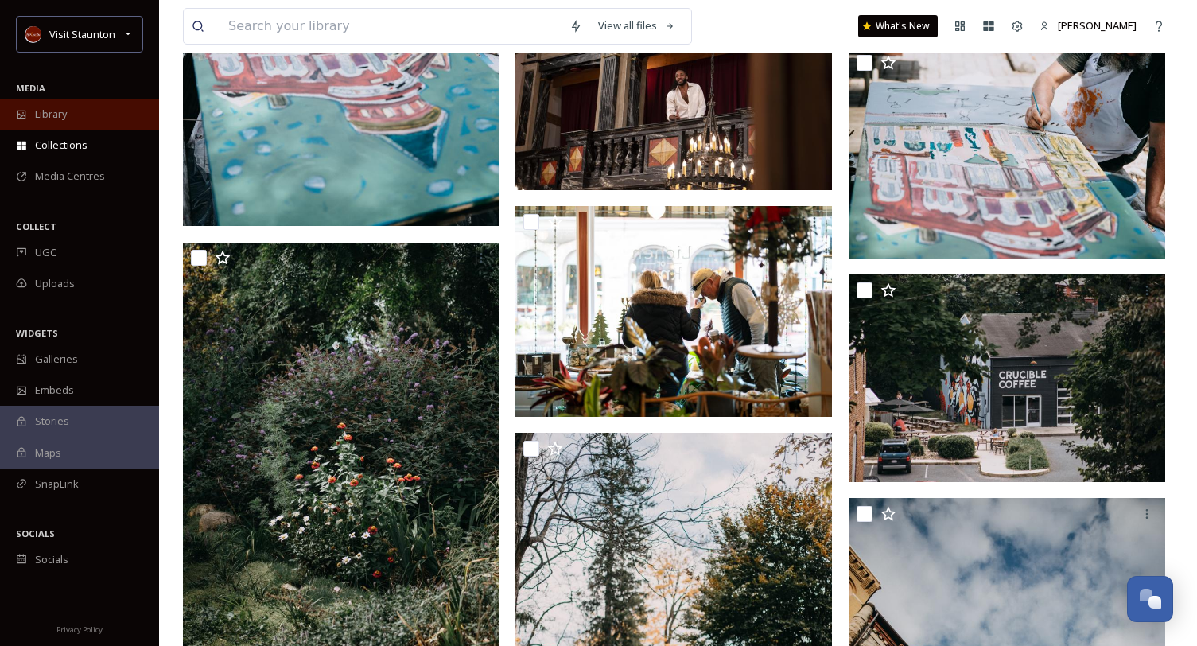
click at [105, 113] on div "Library" at bounding box center [79, 114] width 159 height 31
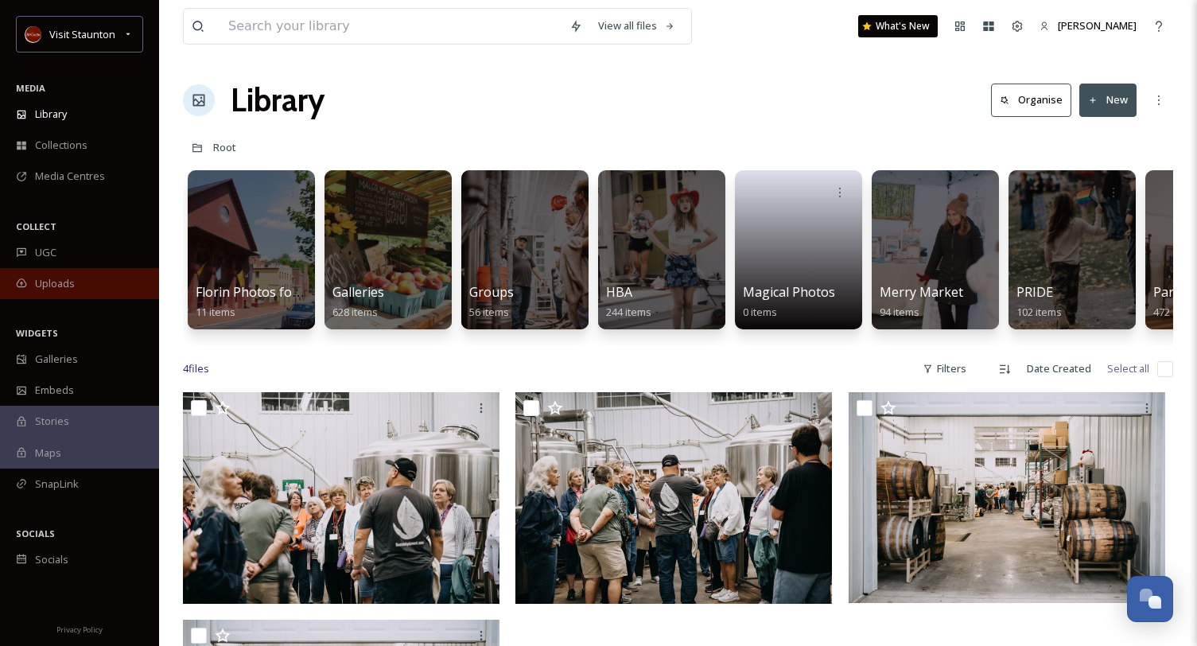
click at [89, 278] on div "Uploads" at bounding box center [79, 283] width 159 height 31
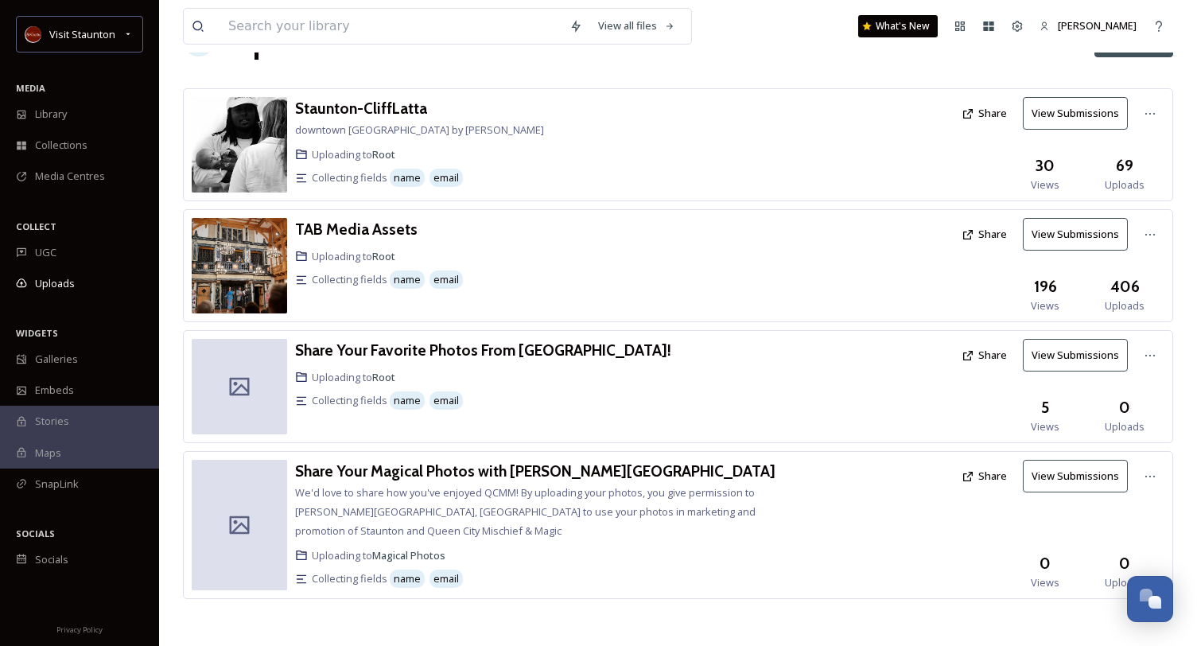
scroll to position [60, 0]
click at [401, 224] on h3 "TAB Media Assets" at bounding box center [356, 228] width 122 height 19
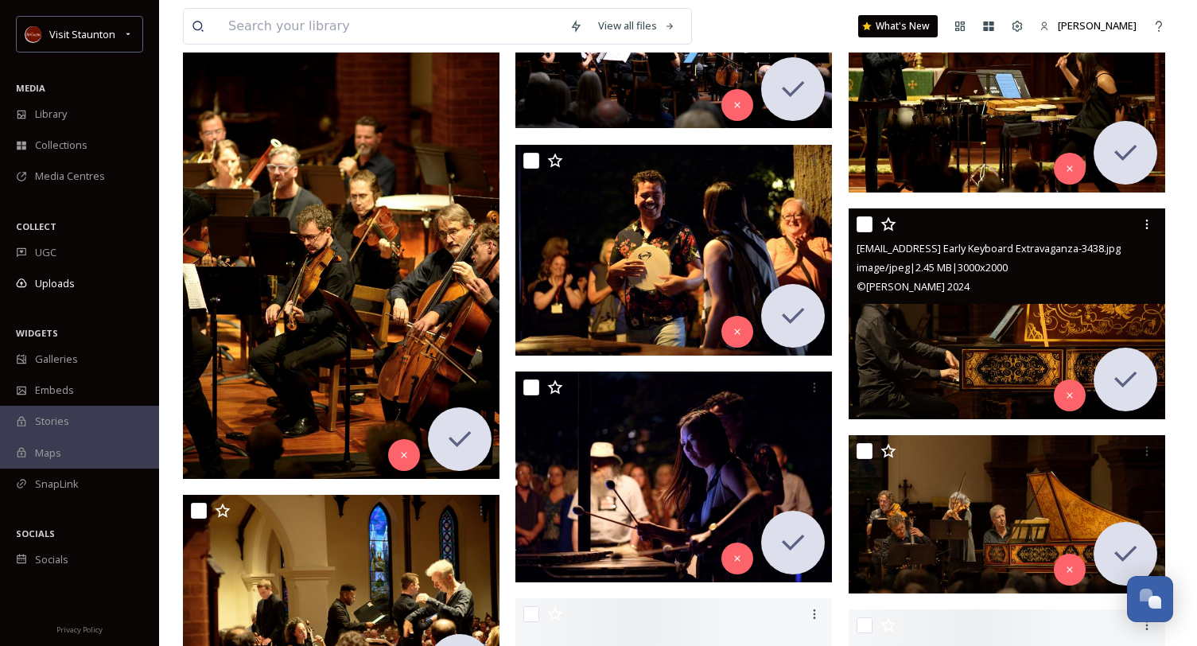
scroll to position [15106, 0]
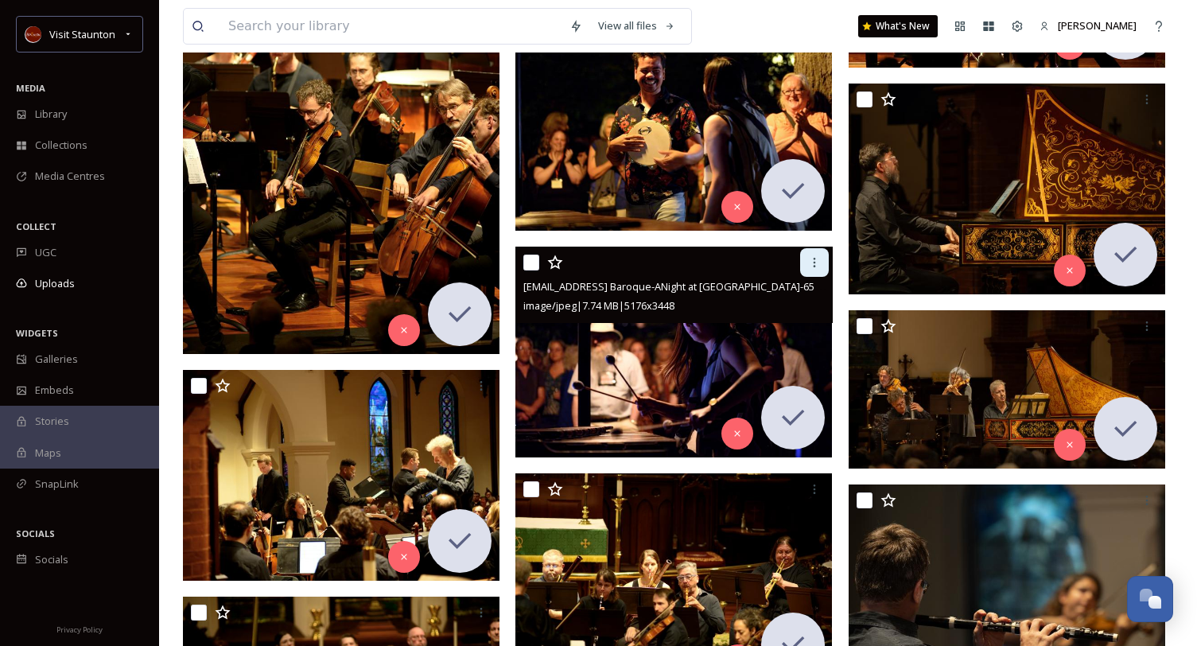
click at [805, 259] on div at bounding box center [814, 262] width 29 height 29
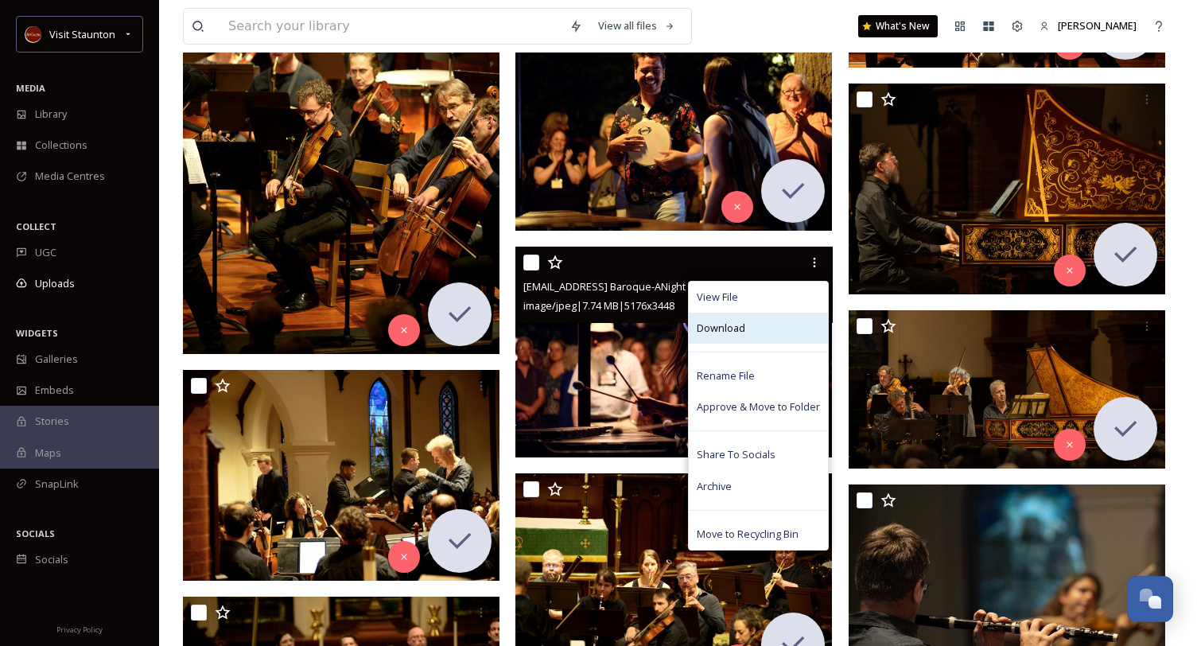
click at [753, 342] on div "Download" at bounding box center [758, 327] width 139 height 31
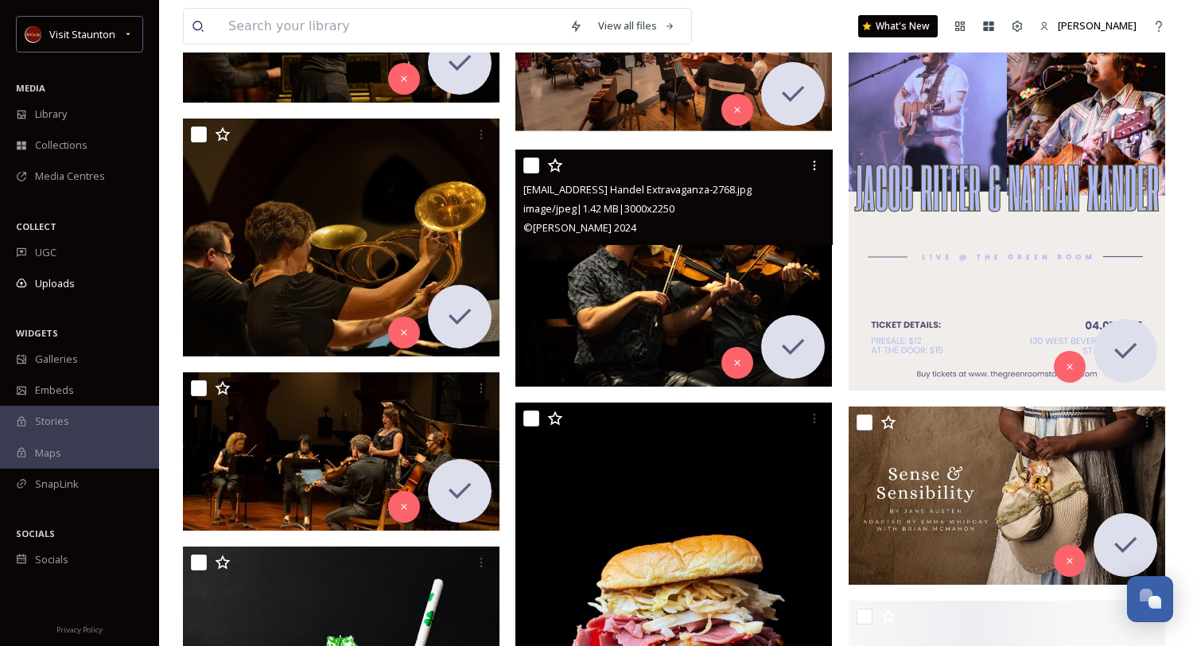
scroll to position [16856, 0]
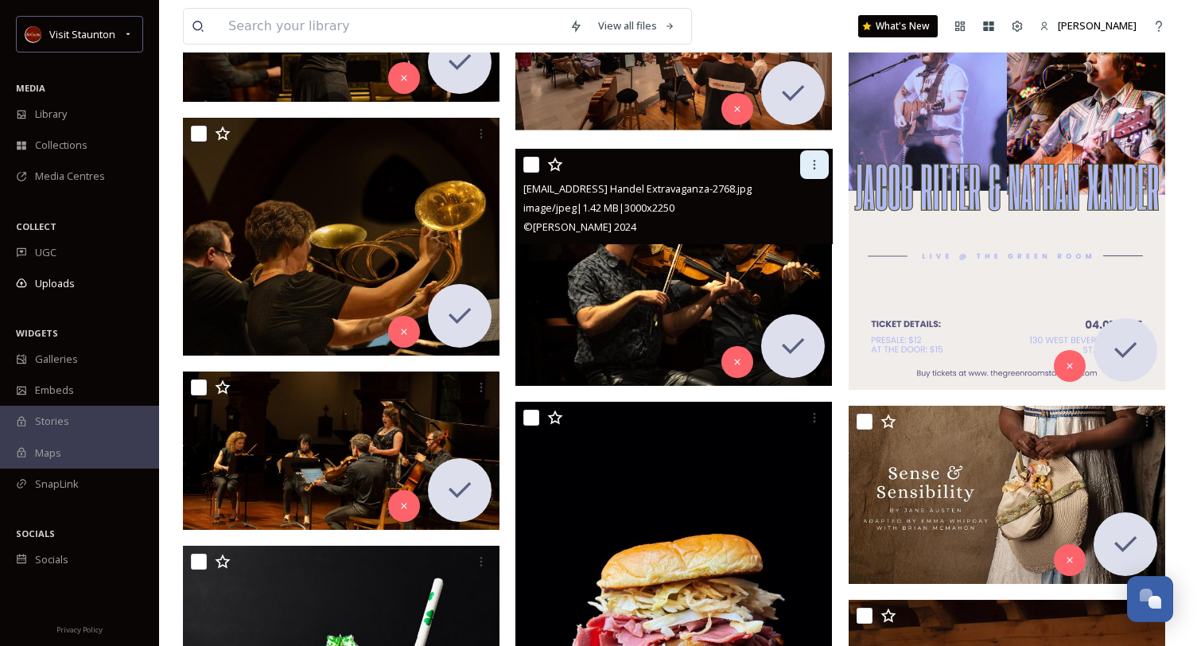
click at [810, 173] on div at bounding box center [814, 164] width 29 height 29
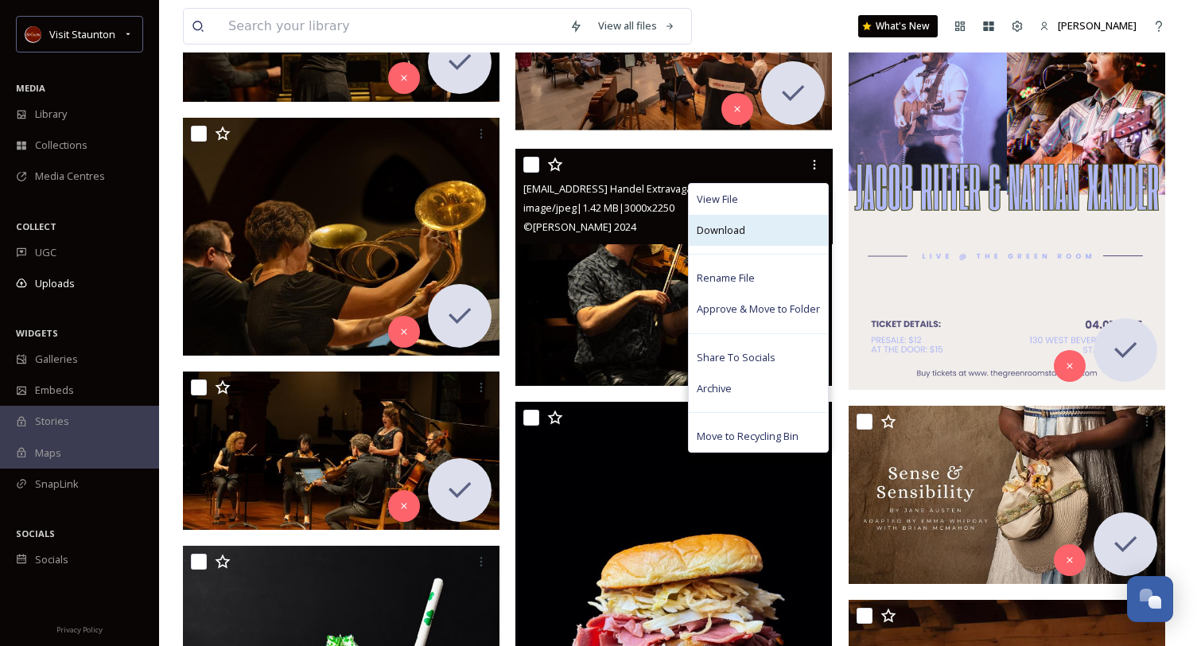
click at [766, 230] on div "Download" at bounding box center [758, 230] width 139 height 31
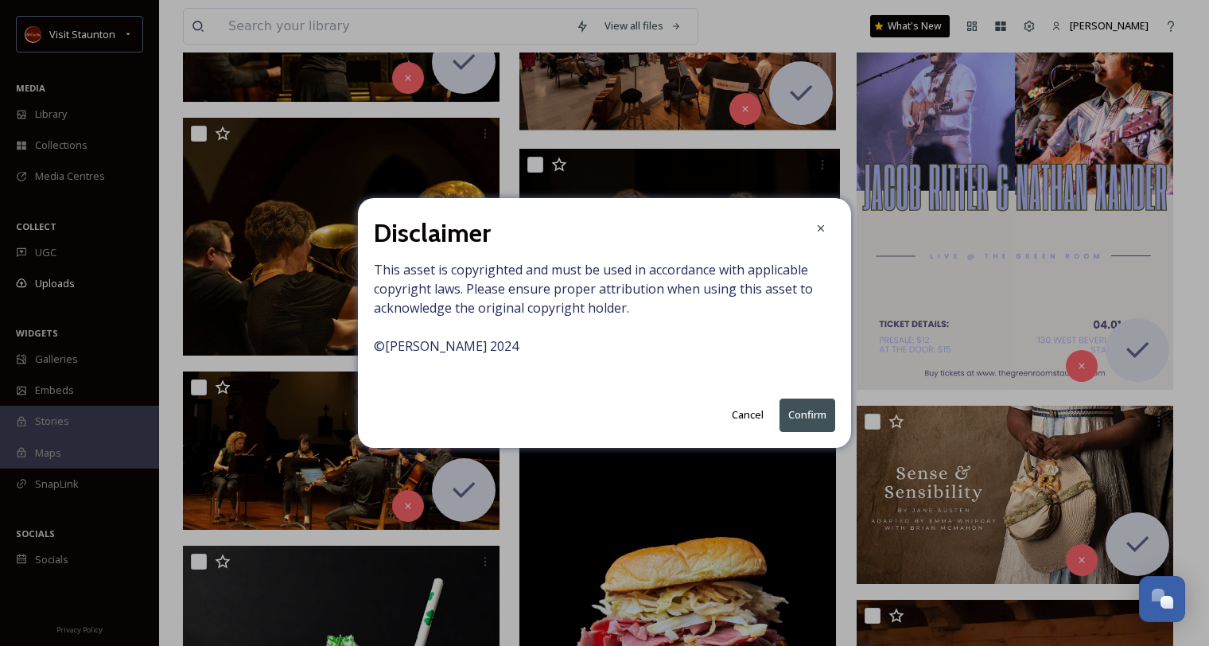
click at [805, 419] on button "Confirm" at bounding box center [807, 414] width 56 height 33
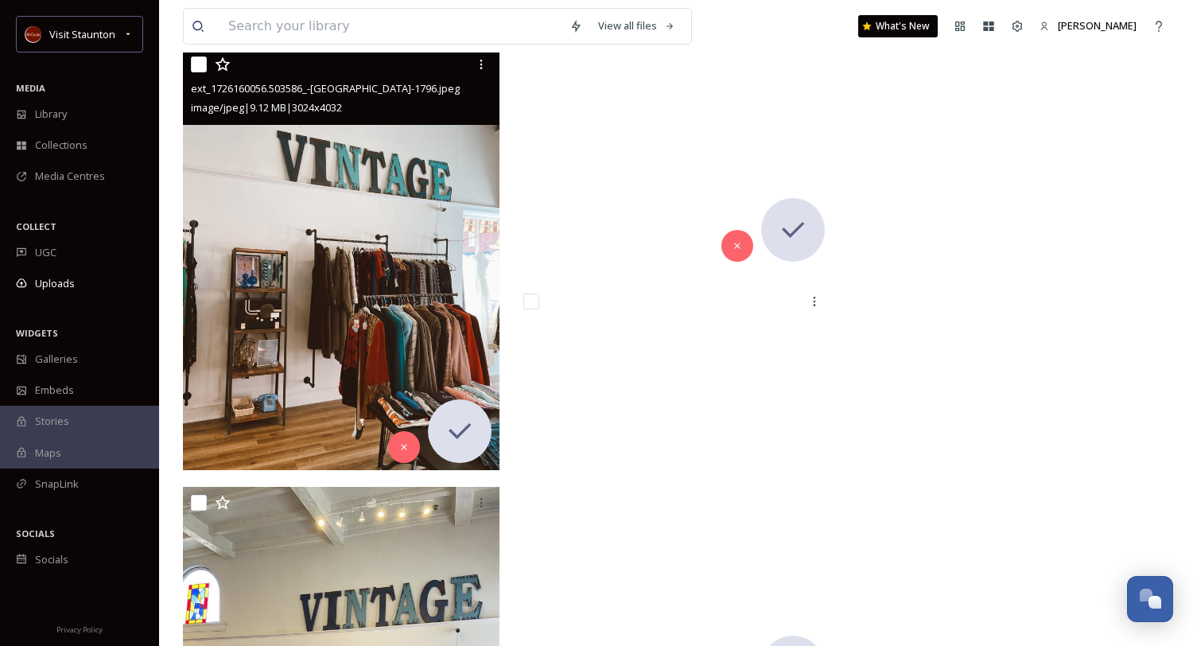
scroll to position [43992, 0]
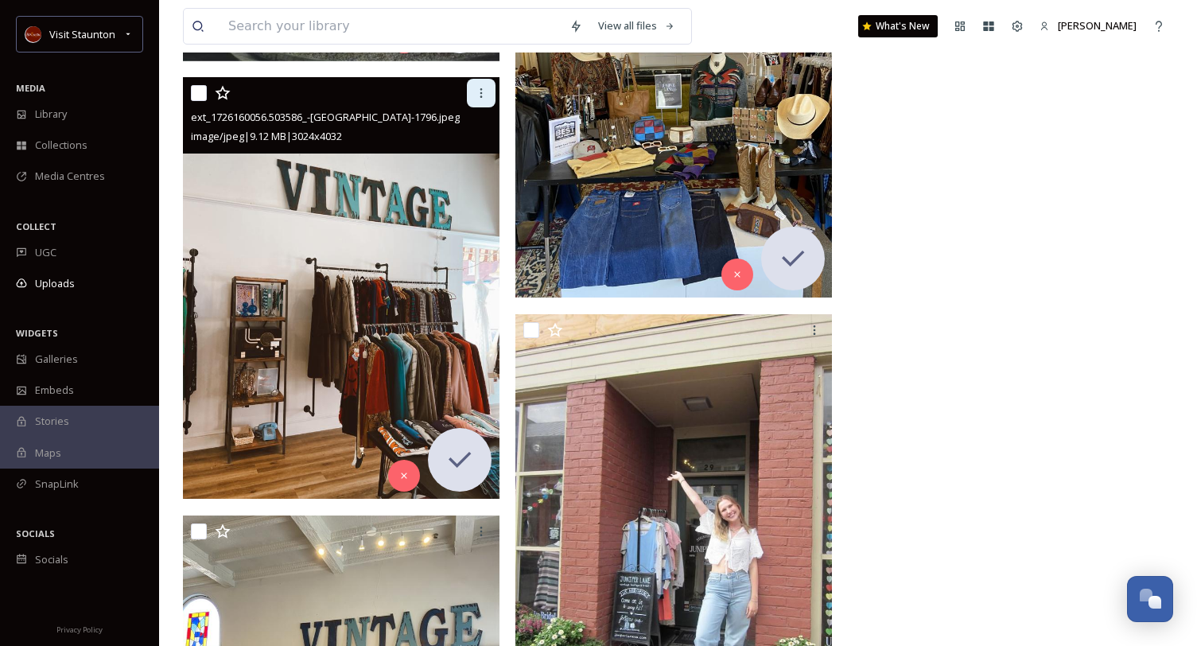
click at [488, 98] on div at bounding box center [481, 93] width 29 height 29
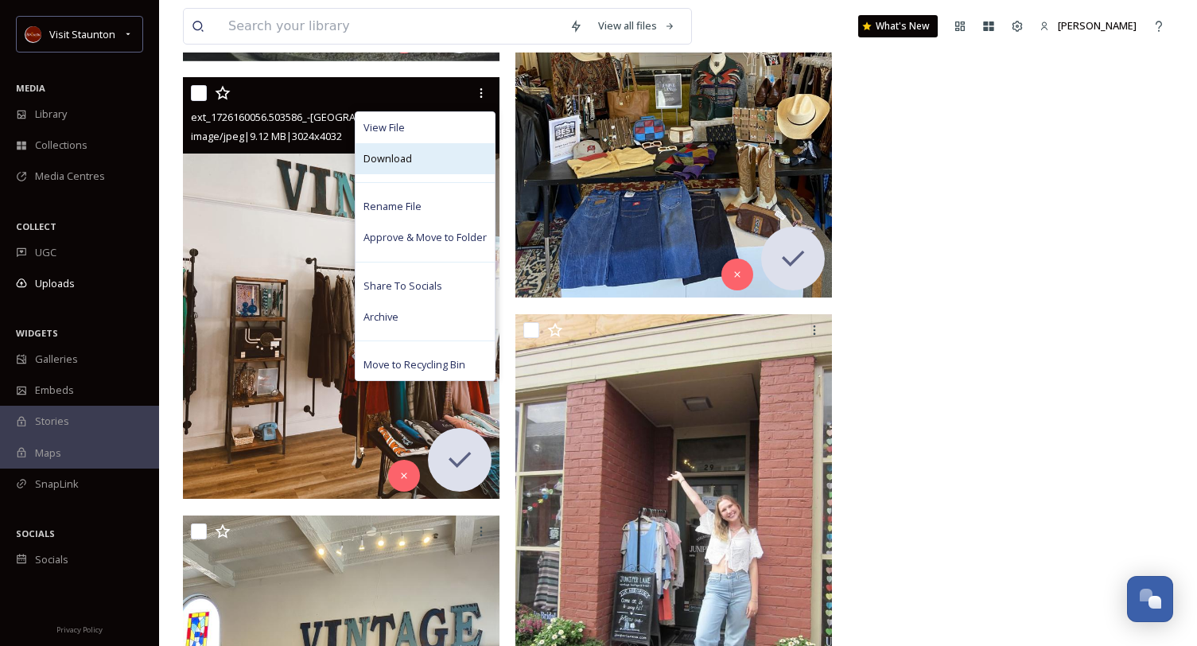
click at [444, 161] on div "Download" at bounding box center [424, 158] width 139 height 31
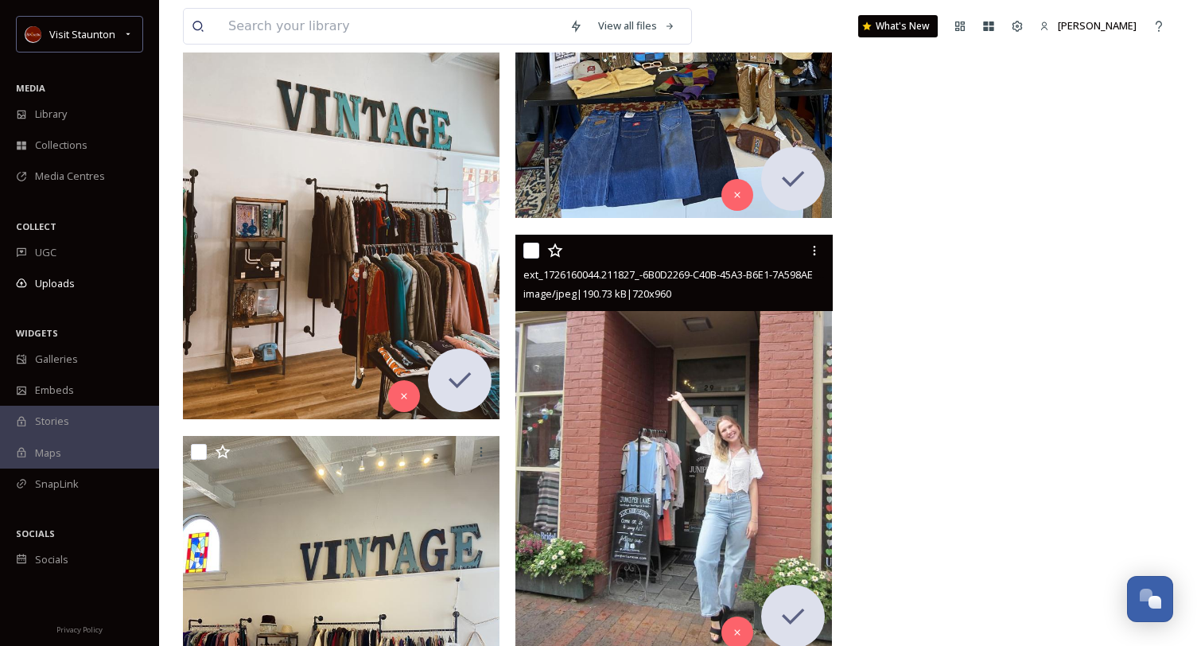
scroll to position [44230, 0]
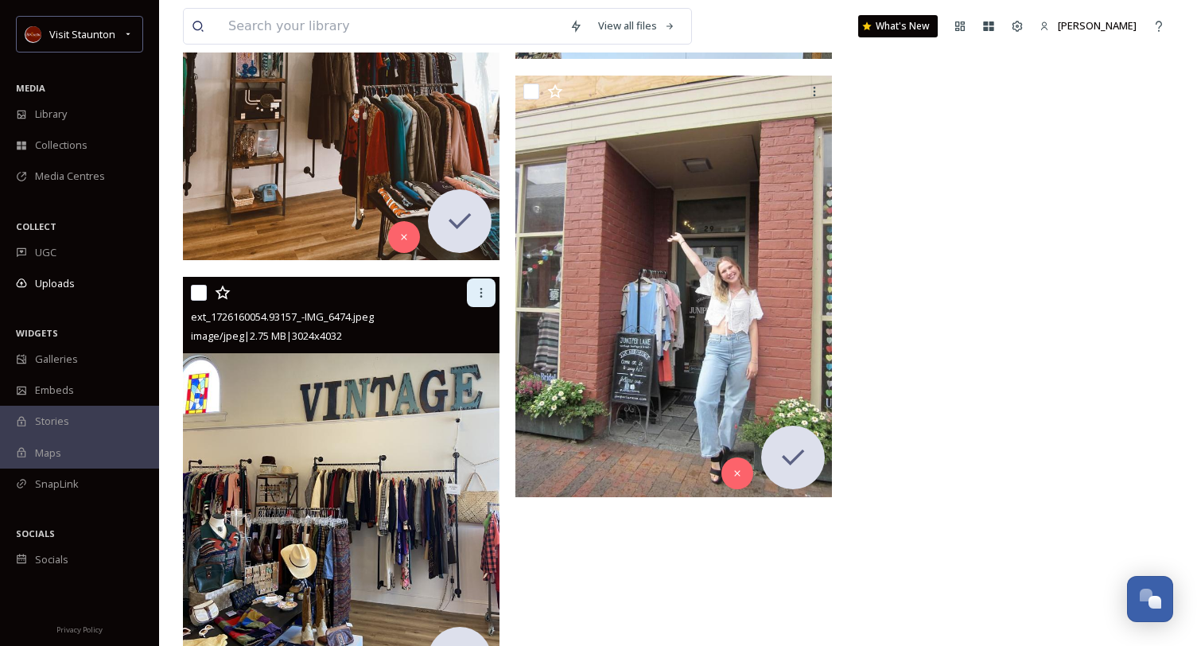
click at [485, 289] on icon at bounding box center [481, 292] width 13 height 13
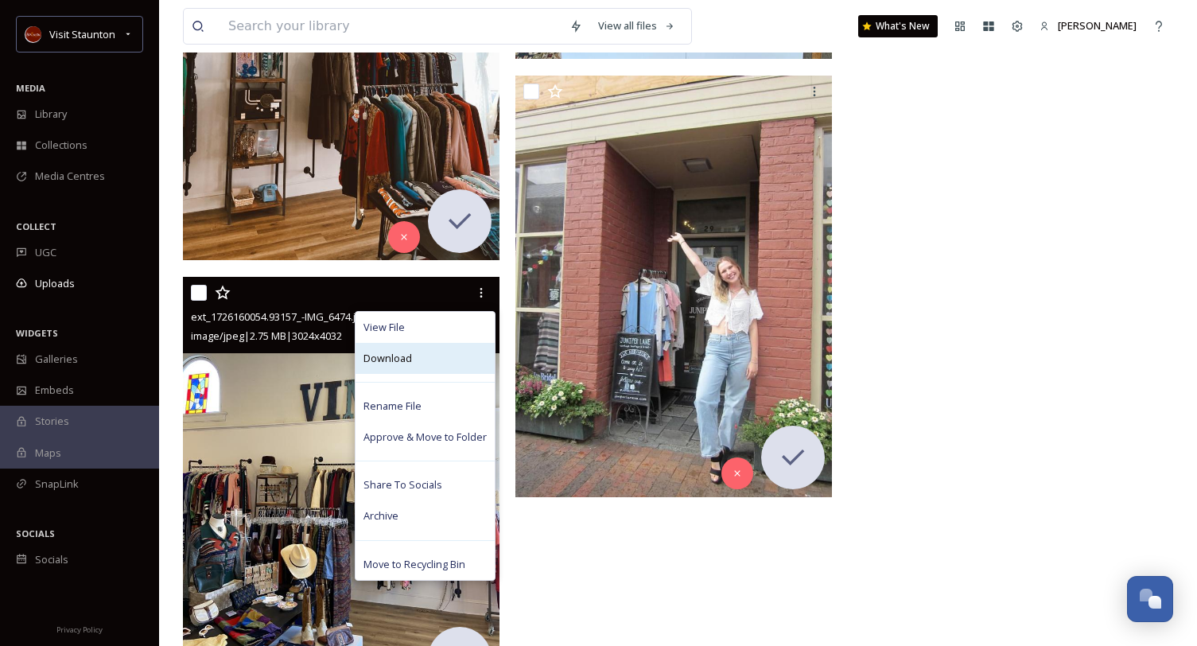
click at [456, 354] on div "Download" at bounding box center [424, 358] width 139 height 31
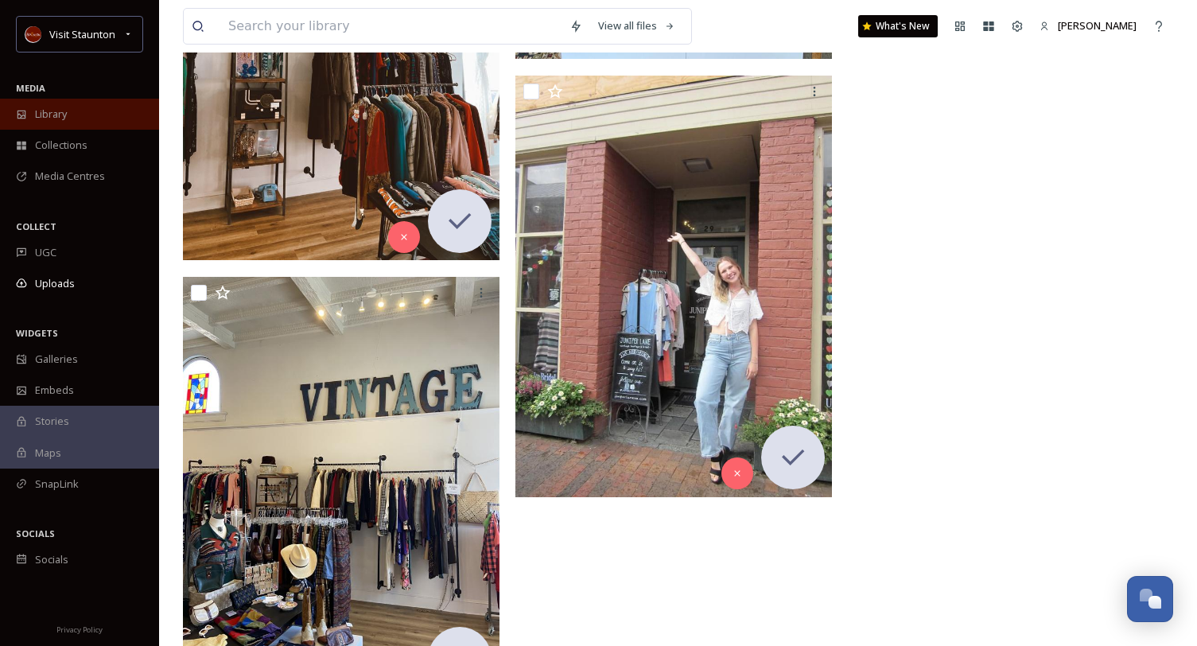
click at [64, 114] on span "Library" at bounding box center [51, 114] width 32 height 15
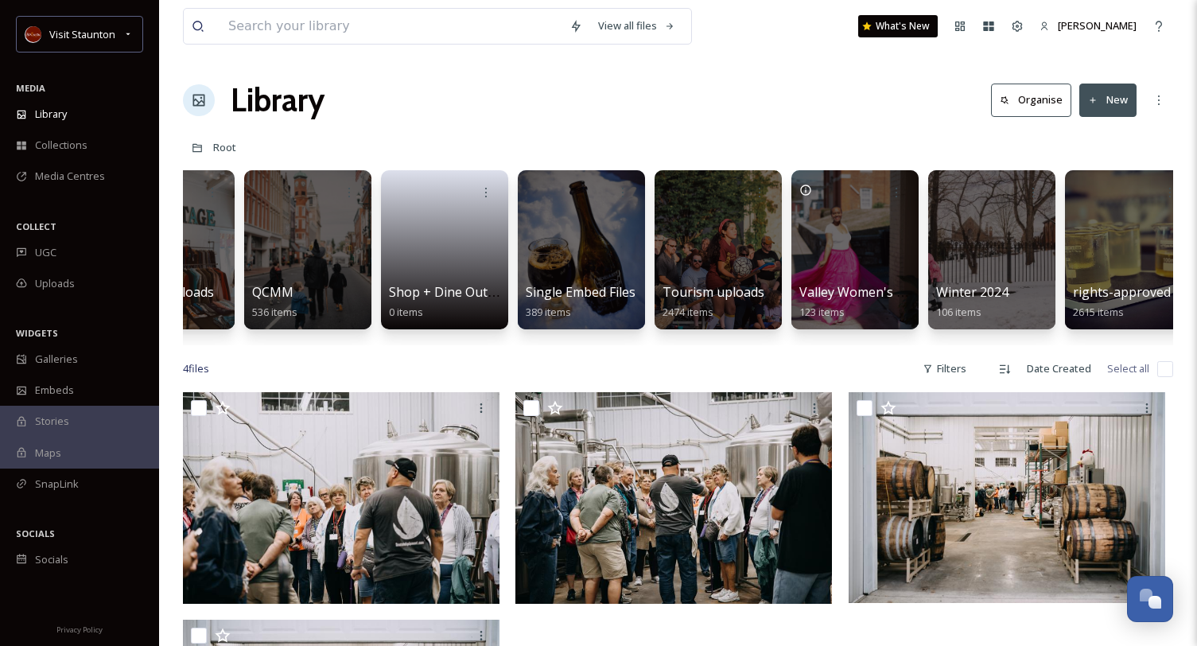
scroll to position [0, 1061]
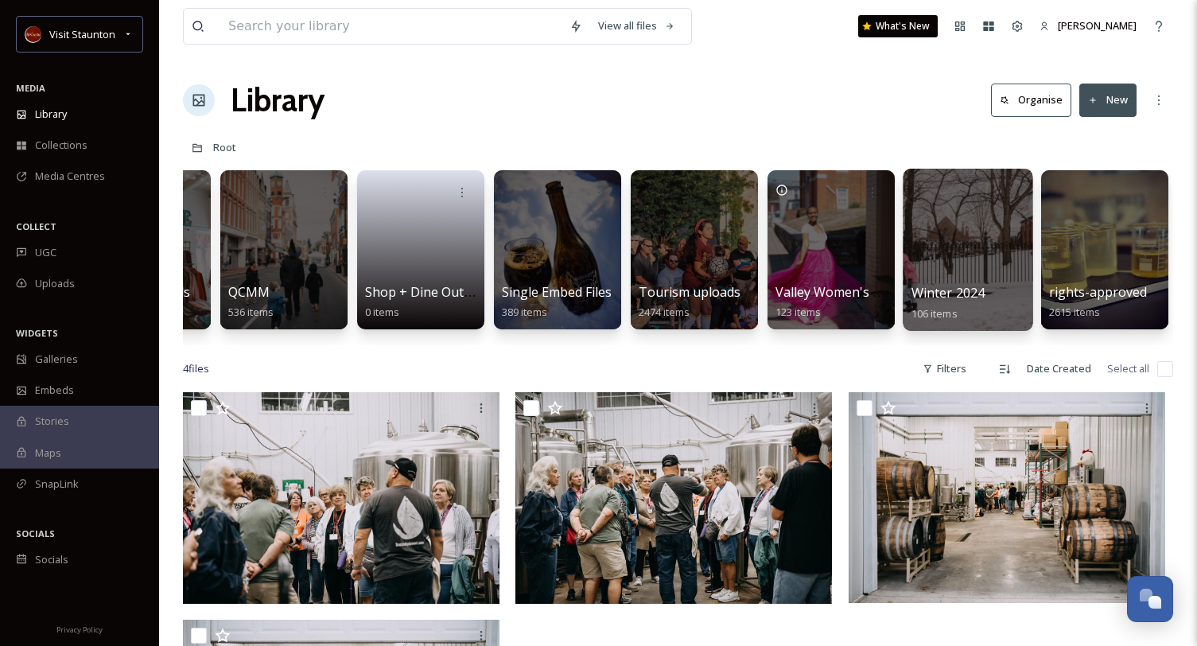
click at [974, 240] on div at bounding box center [967, 250] width 130 height 162
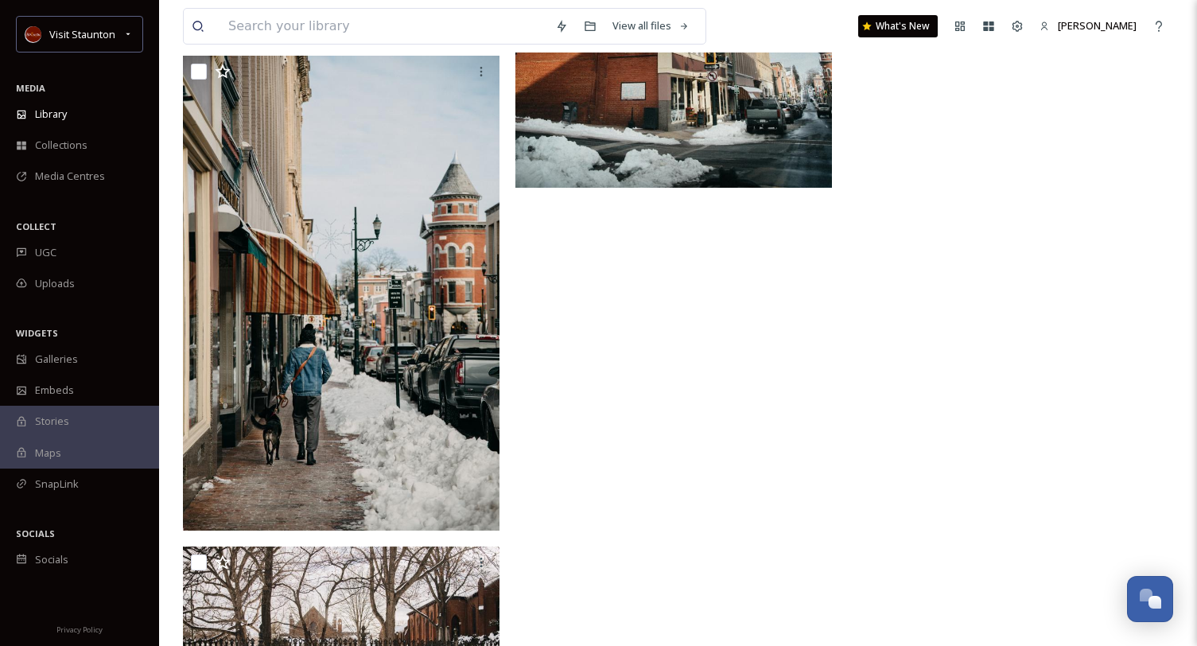
scroll to position [12515, 0]
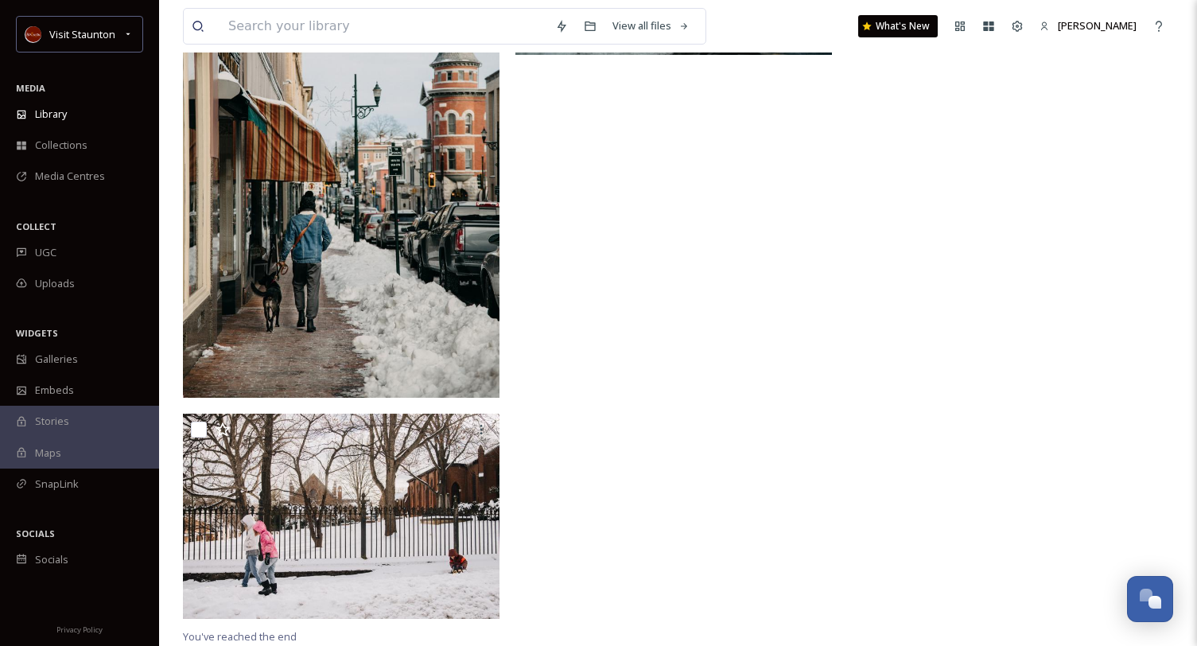
click at [970, 4] on div "View all files What's New [PERSON_NAME]" at bounding box center [678, 26] width 990 height 52
